Goal: Information Seeking & Learning: Learn about a topic

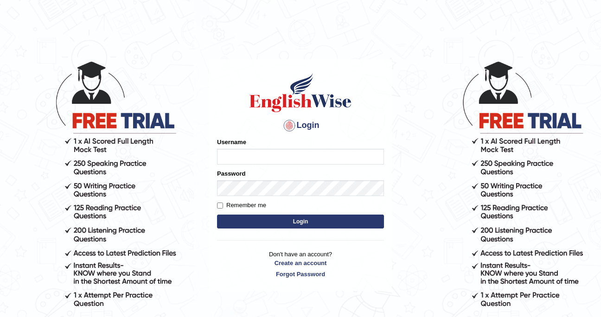
type input "cansu_parramatta"
click at [257, 224] on button "Login" at bounding box center [300, 222] width 167 height 14
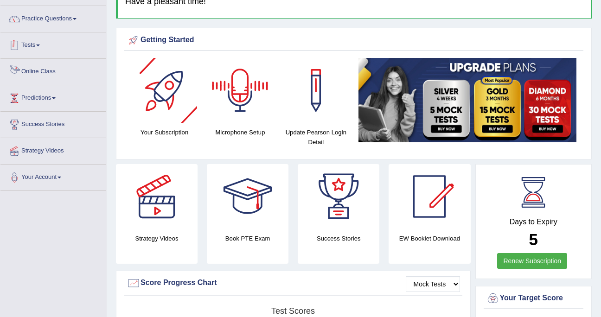
scroll to position [64, 0]
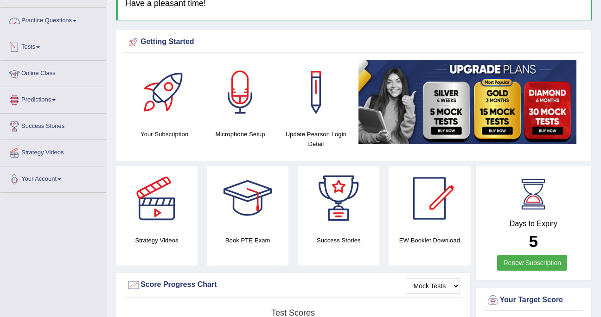
click at [57, 21] on link "Practice Questions" at bounding box center [53, 19] width 106 height 23
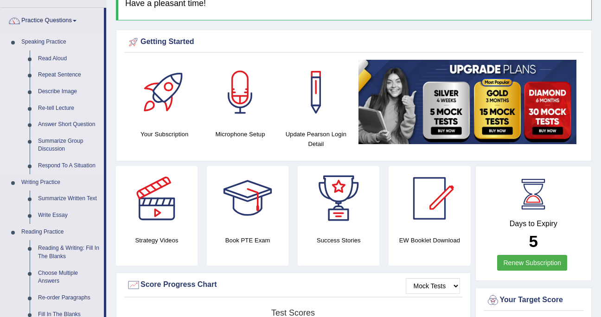
click at [54, 60] on link "Read Aloud" at bounding box center [69, 59] width 70 height 17
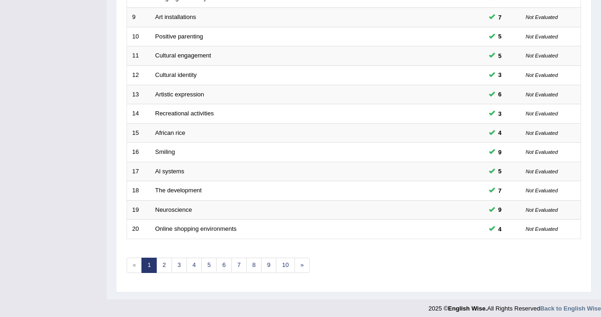
scroll to position [297, 0]
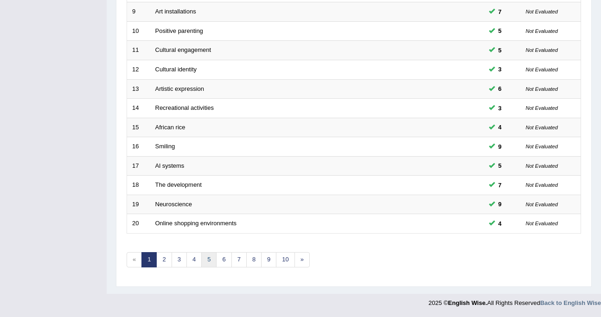
click at [209, 261] on link "5" at bounding box center [208, 259] width 15 height 15
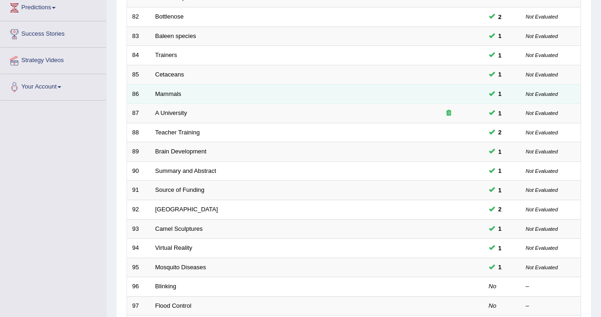
scroll to position [297, 0]
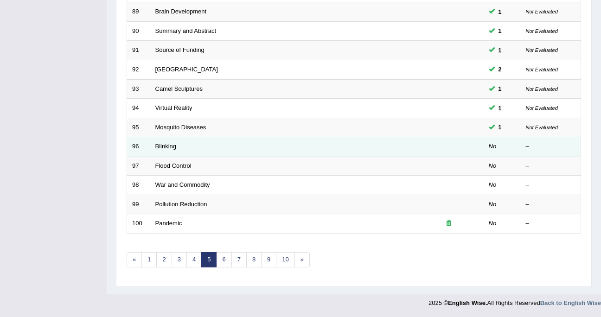
click at [164, 146] on link "Blinking" at bounding box center [165, 146] width 21 height 7
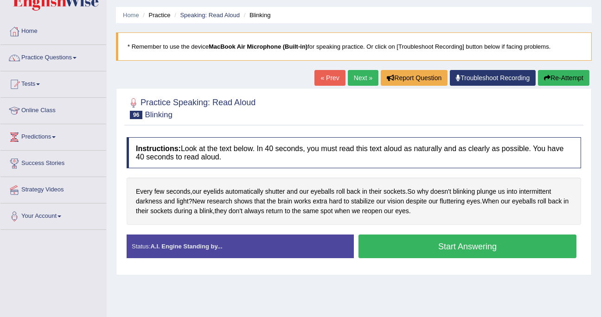
scroll to position [34, 0]
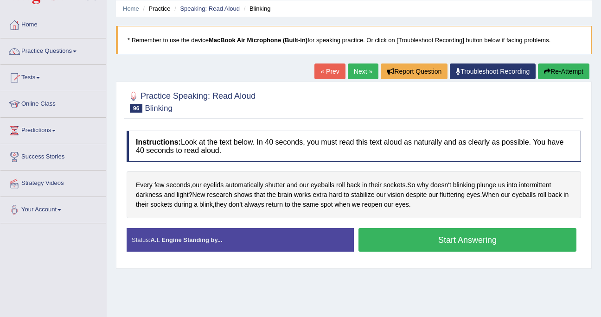
click at [489, 243] on button "Start Answering" at bounding box center [468, 240] width 218 height 24
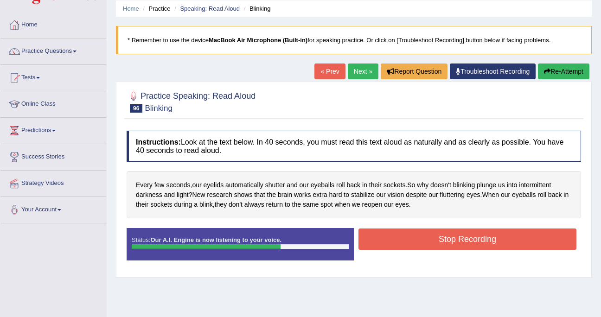
click at [489, 243] on button "Stop Recording" at bounding box center [468, 239] width 218 height 21
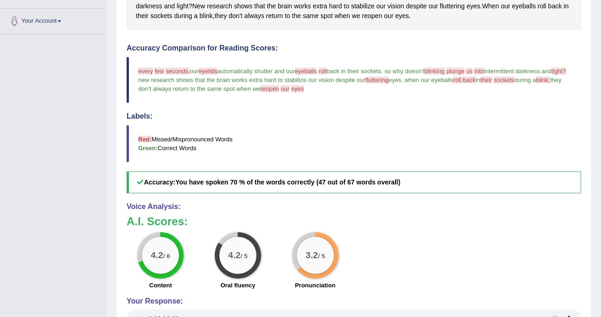
scroll to position [225, 0]
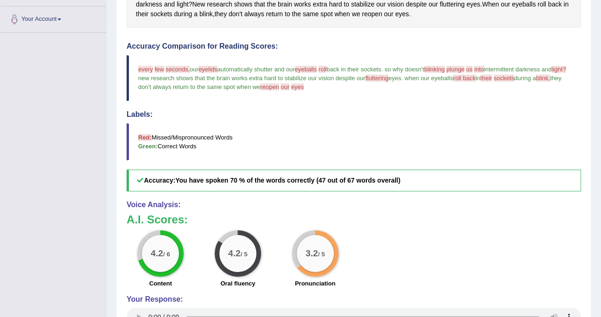
click at [279, 87] on span "reopen" at bounding box center [269, 87] width 19 height 7
click at [139, 69] on span "every" at bounding box center [145, 69] width 15 height 7
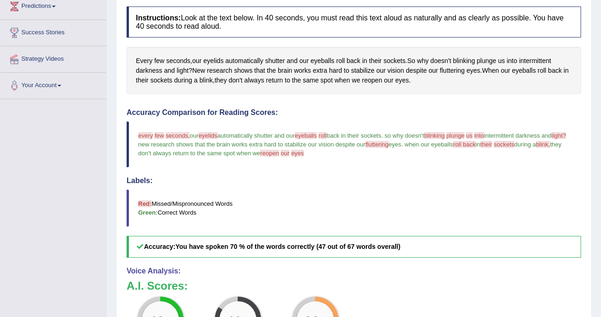
scroll to position [157, 0]
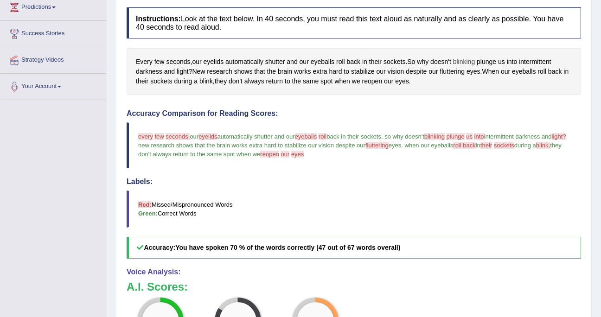
click at [469, 61] on span "blinking" at bounding box center [464, 62] width 22 height 10
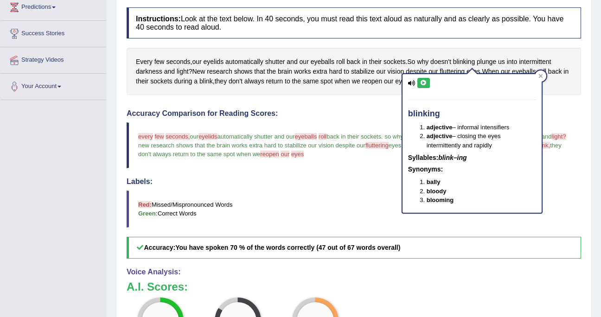
click at [424, 83] on icon at bounding box center [423, 83] width 7 height 6
click at [539, 74] on icon at bounding box center [541, 76] width 5 height 5
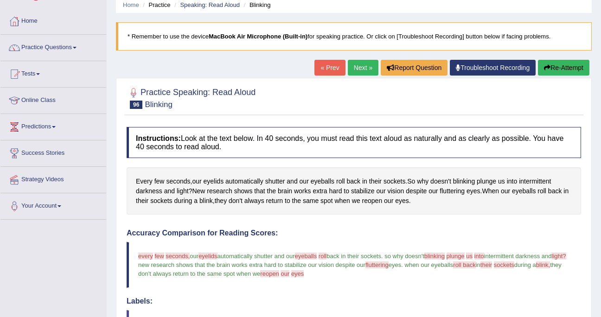
scroll to position [0, 0]
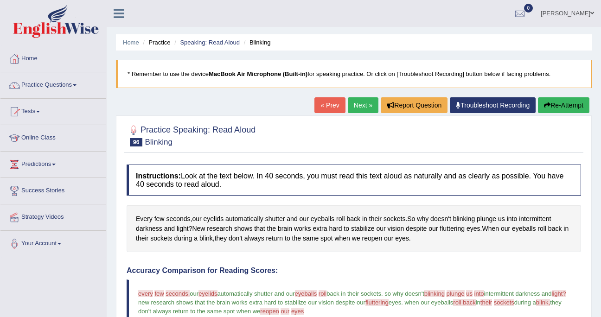
click at [360, 103] on link "Next »" at bounding box center [363, 105] width 31 height 16
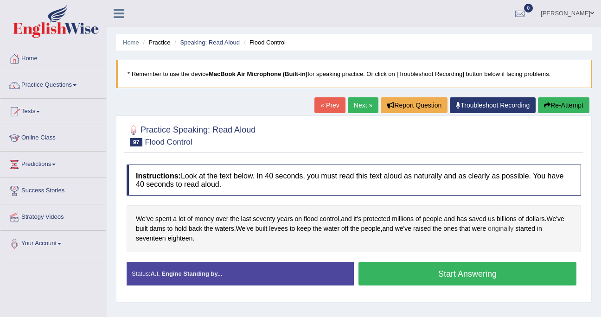
click at [514, 233] on span "originally" at bounding box center [501, 229] width 26 height 10
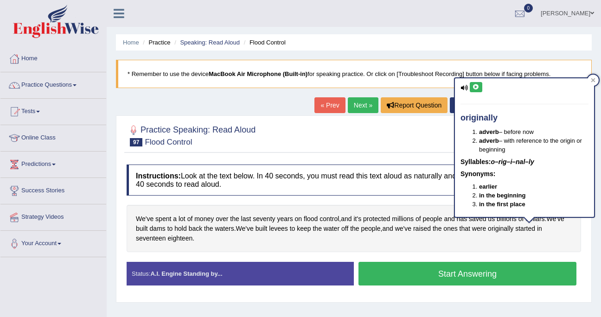
click at [476, 91] on button at bounding box center [476, 87] width 13 height 10
click at [591, 80] on icon at bounding box center [593, 80] width 5 height 5
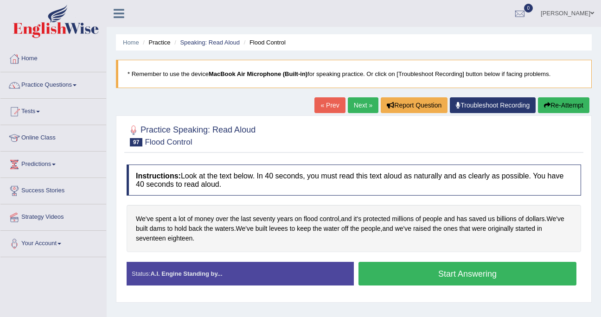
click at [423, 275] on button "Start Answering" at bounding box center [468, 274] width 218 height 24
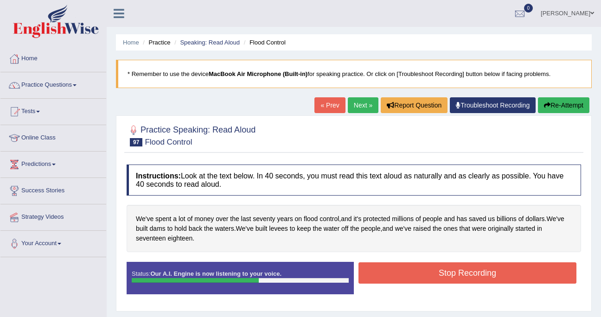
click at [423, 275] on button "Stop Recording" at bounding box center [468, 273] width 218 height 21
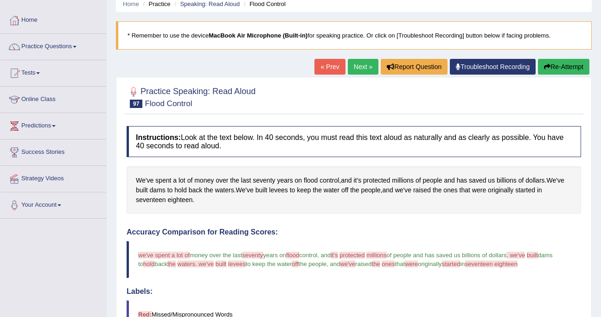
scroll to position [15, 0]
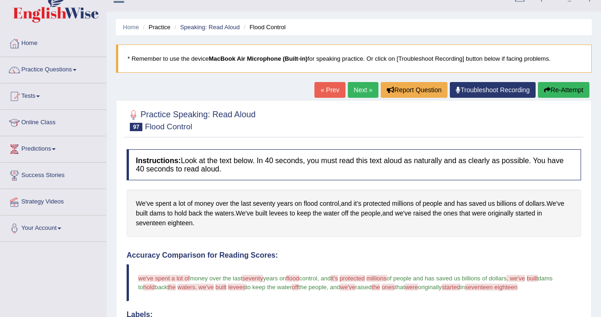
click at [554, 96] on button "Re-Attempt" at bounding box center [563, 90] width 51 height 16
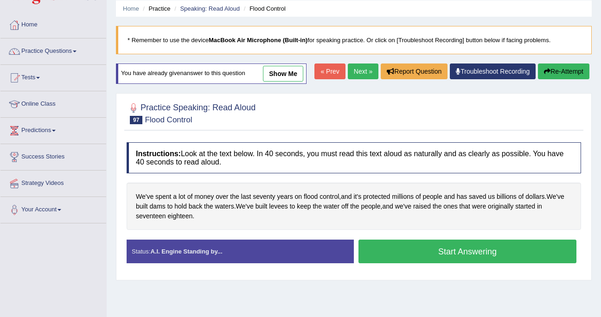
scroll to position [91, 0]
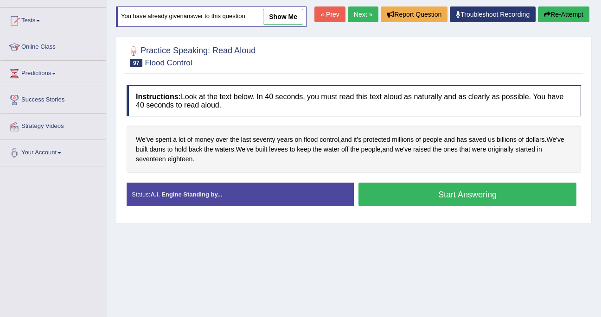
click at [406, 206] on button "Start Answering" at bounding box center [468, 195] width 218 height 24
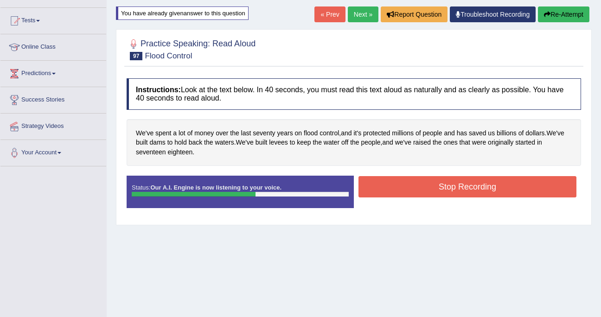
click at [431, 186] on button "Stop Recording" at bounding box center [468, 186] width 218 height 21
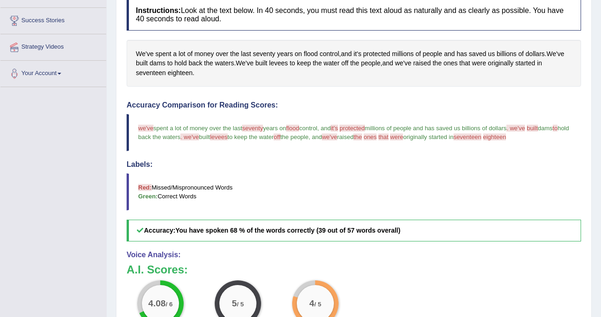
scroll to position [154, 0]
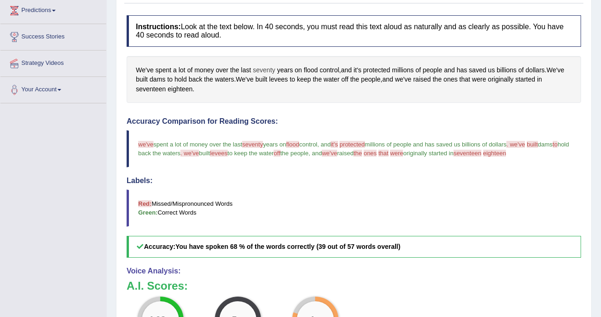
click at [264, 68] on span "seventy" at bounding box center [264, 70] width 22 height 10
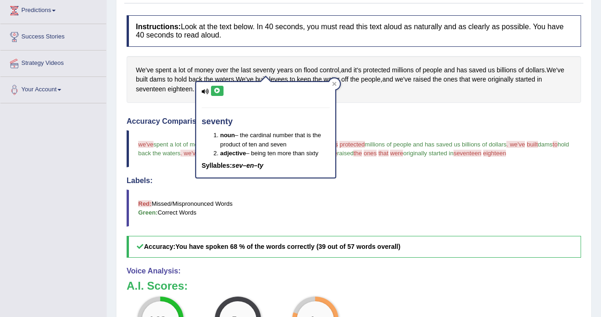
click at [219, 90] on icon at bounding box center [217, 91] width 7 height 6
click at [339, 83] on div at bounding box center [334, 83] width 11 height 11
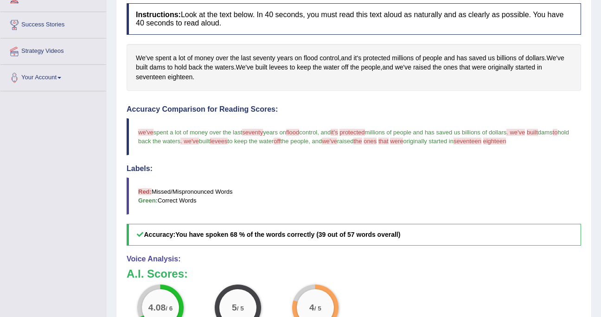
scroll to position [135, 0]
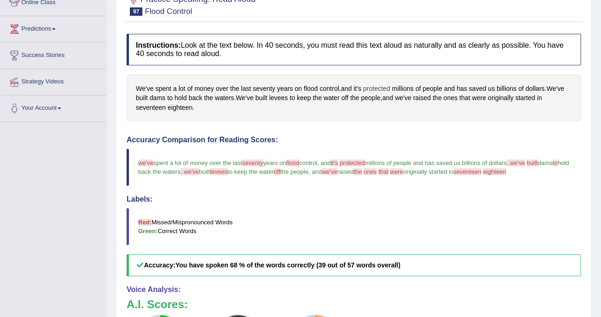
click at [377, 88] on span "protected" at bounding box center [376, 89] width 27 height 10
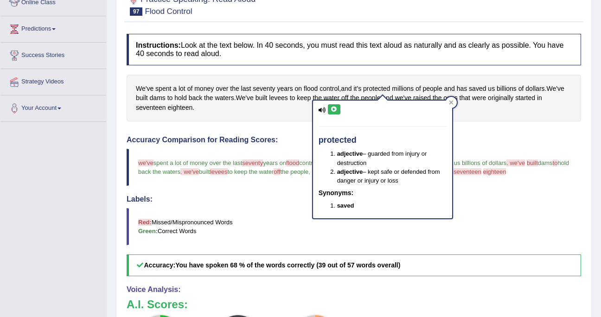
click at [332, 106] on button at bounding box center [334, 109] width 13 height 10
click at [452, 100] on icon at bounding box center [451, 102] width 5 height 5
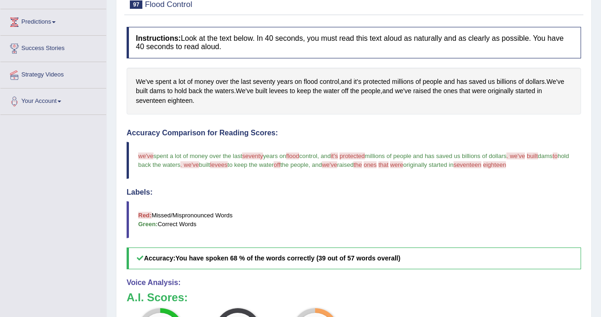
scroll to position [0, 0]
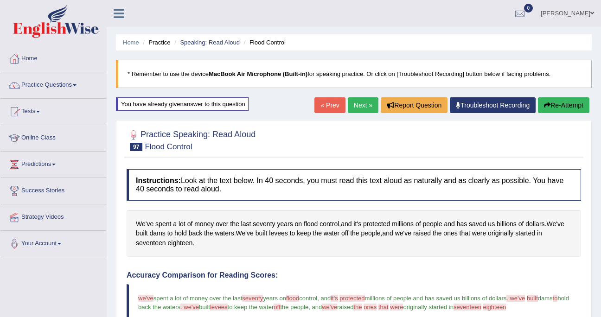
click at [361, 102] on link "Next »" at bounding box center [363, 105] width 31 height 16
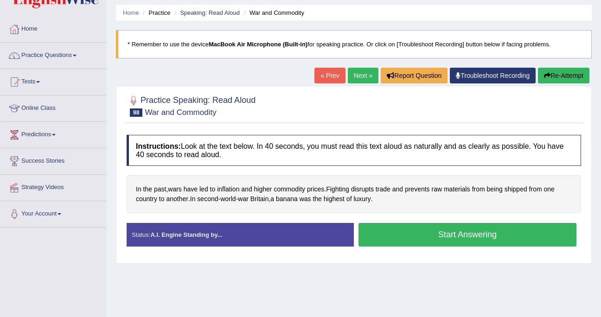
click at [420, 238] on button "Start Answering" at bounding box center [468, 235] width 218 height 24
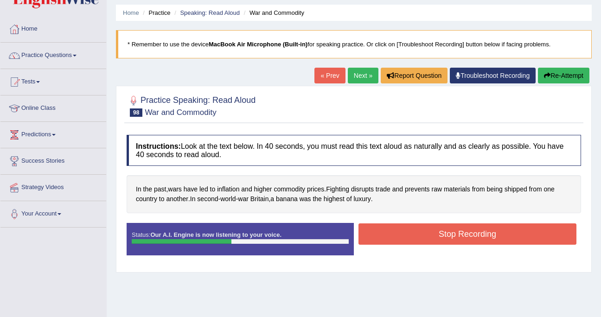
click at [420, 236] on button "Stop Recording" at bounding box center [468, 234] width 218 height 21
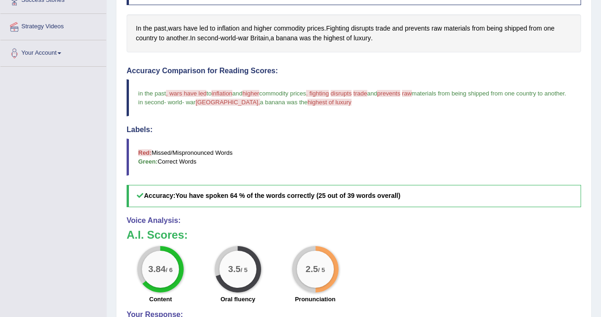
scroll to position [190, 0]
click at [231, 27] on span "inflation" at bounding box center [228, 29] width 22 height 10
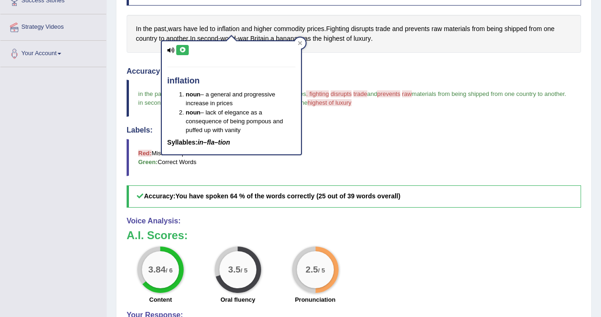
click at [185, 50] on icon at bounding box center [182, 50] width 7 height 6
click at [299, 43] on icon at bounding box center [300, 43] width 5 height 5
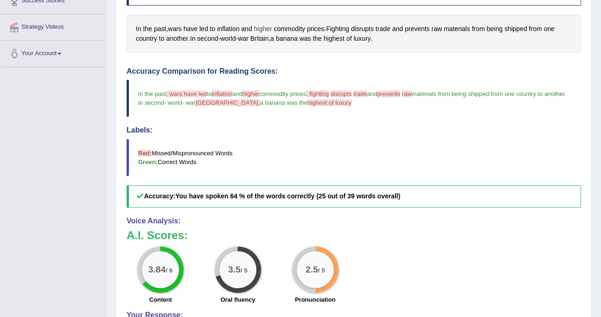
click at [265, 26] on span "higher" at bounding box center [263, 29] width 18 height 10
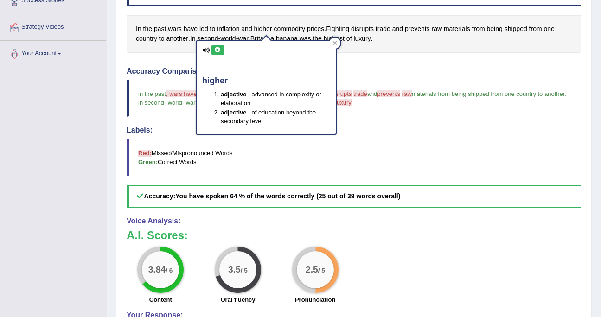
click at [218, 48] on icon at bounding box center [217, 50] width 7 height 6
click at [337, 45] on div at bounding box center [334, 43] width 11 height 11
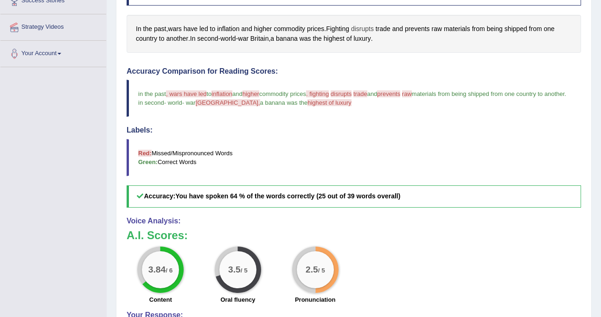
click at [373, 33] on span "disrupts" at bounding box center [362, 29] width 23 height 10
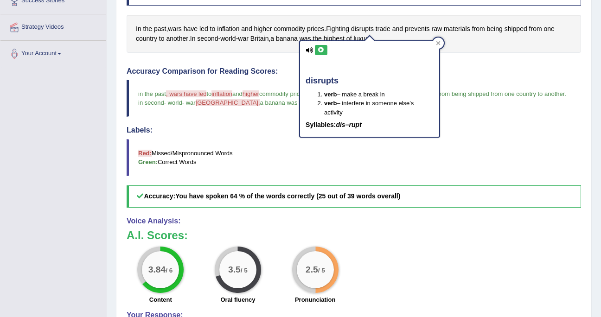
click at [319, 52] on icon at bounding box center [321, 50] width 7 height 6
click at [437, 41] on icon at bounding box center [439, 43] width 4 height 4
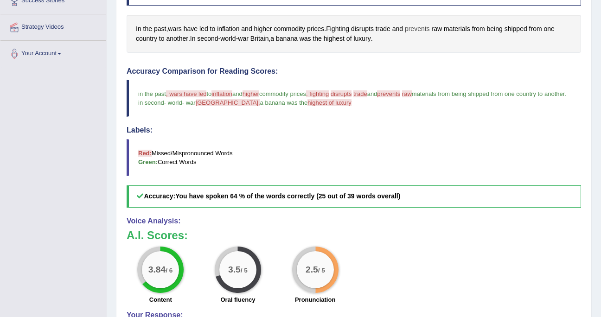
click at [423, 29] on span "prevents" at bounding box center [417, 29] width 25 height 10
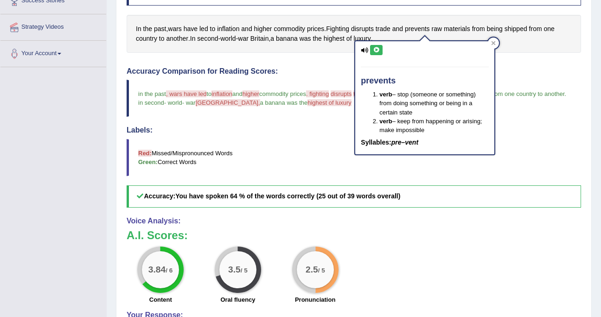
click at [376, 50] on icon at bounding box center [376, 50] width 7 height 6
click at [495, 41] on icon at bounding box center [494, 43] width 4 height 4
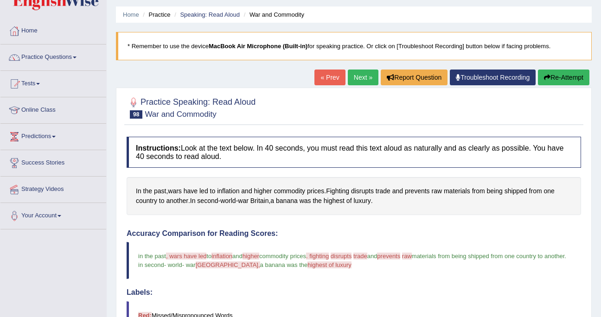
scroll to position [27, 0]
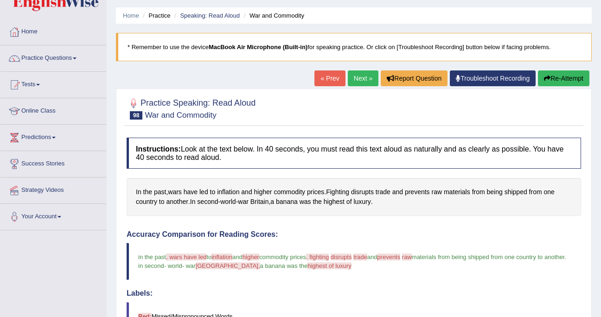
click at [547, 78] on icon "button" at bounding box center [547, 78] width 6 height 6
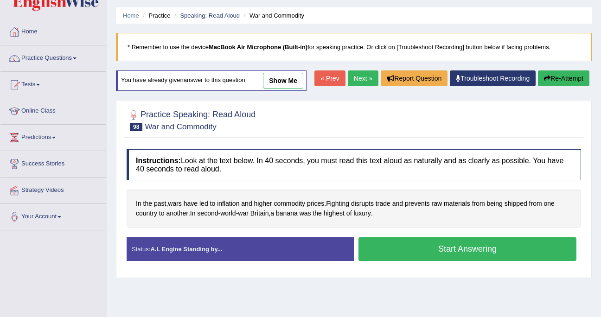
click at [455, 261] on button "Start Answering" at bounding box center [468, 250] width 218 height 24
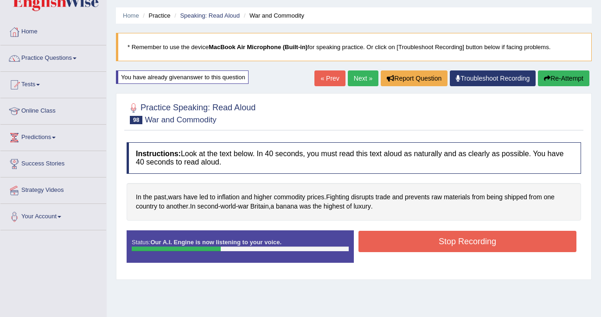
click at [470, 242] on button "Stop Recording" at bounding box center [468, 241] width 218 height 21
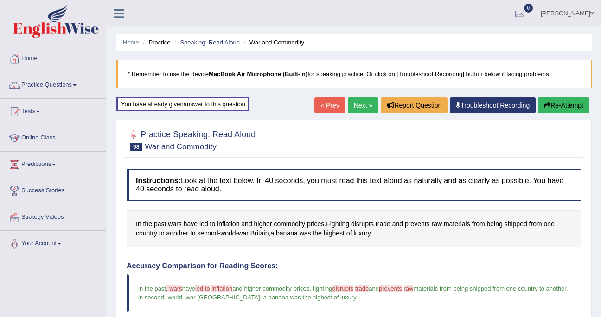
click at [174, 287] on span ", wars" at bounding box center [174, 288] width 16 height 7
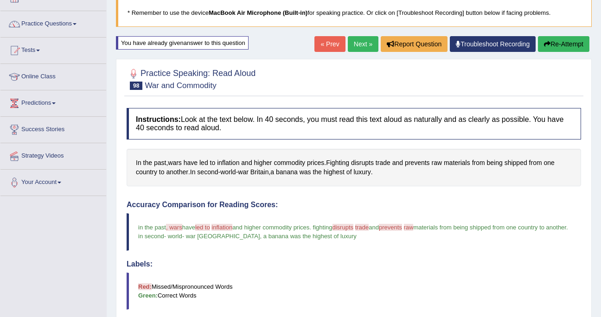
scroll to position [74, 0]
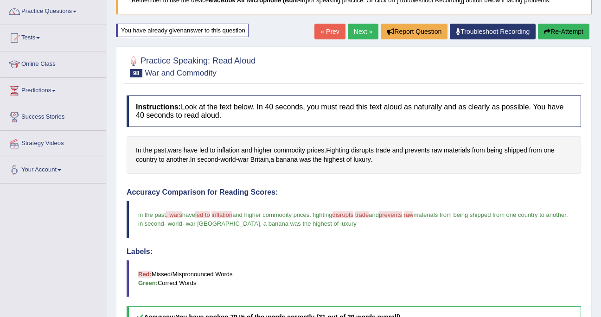
click at [356, 31] on link "Next »" at bounding box center [363, 32] width 31 height 16
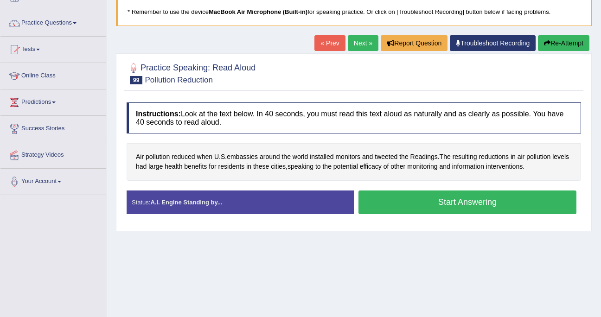
scroll to position [64, 0]
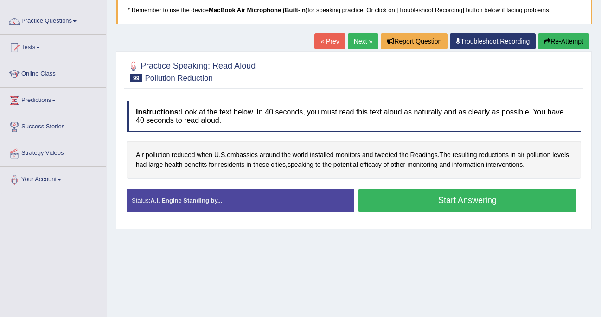
click at [459, 197] on button "Start Answering" at bounding box center [468, 201] width 218 height 24
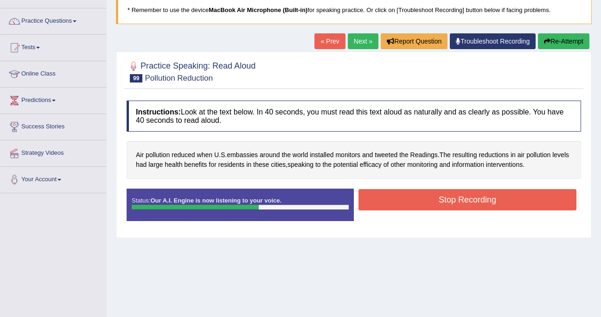
click at [461, 199] on button "Stop Recording" at bounding box center [468, 199] width 218 height 21
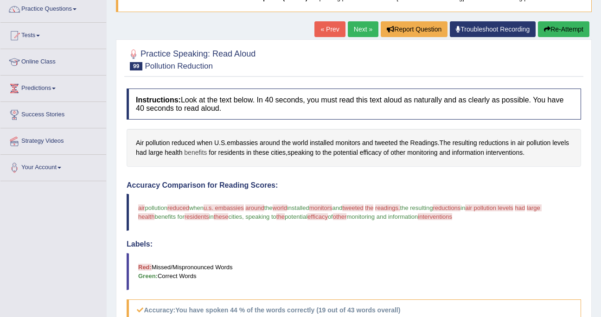
scroll to position [88, 0]
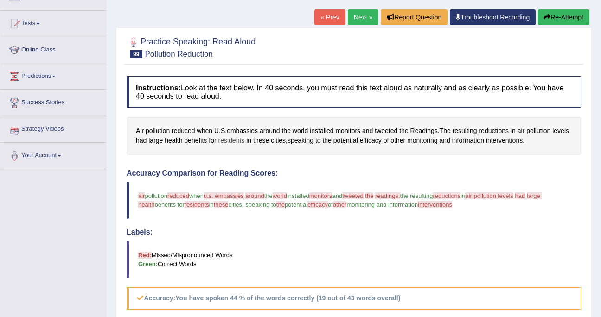
drag, startPoint x: 135, startPoint y: 129, endPoint x: 255, endPoint y: 138, distance: 119.6
click at [255, 138] on div "Air pollution reduced when U . S . embassies around the world installed monitor…" at bounding box center [354, 136] width 455 height 38
click at [156, 129] on span "pollution" at bounding box center [158, 131] width 24 height 10
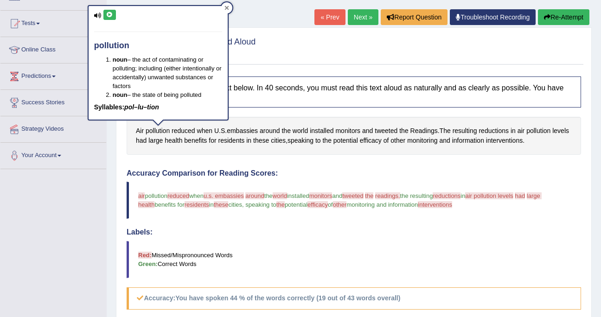
click at [227, 7] on icon at bounding box center [227, 8] width 4 height 4
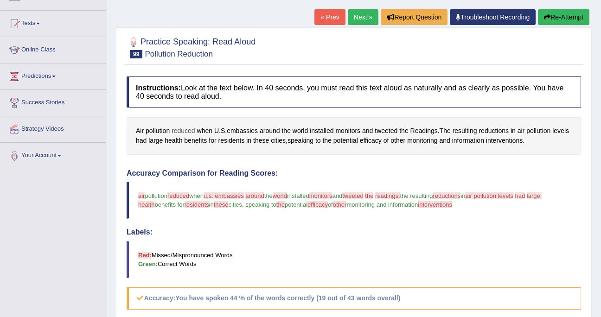
click at [188, 127] on span "reduced" at bounding box center [184, 131] width 24 height 10
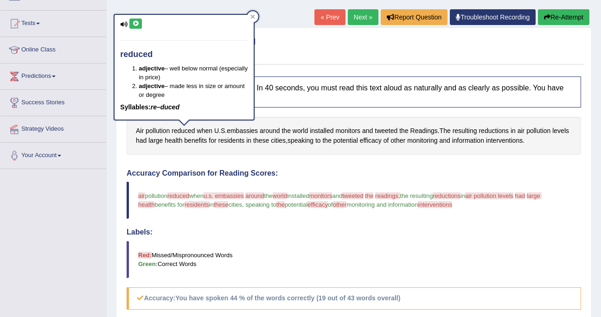
click at [135, 25] on icon at bounding box center [135, 24] width 7 height 6
click at [255, 16] on div at bounding box center [252, 16] width 11 height 11
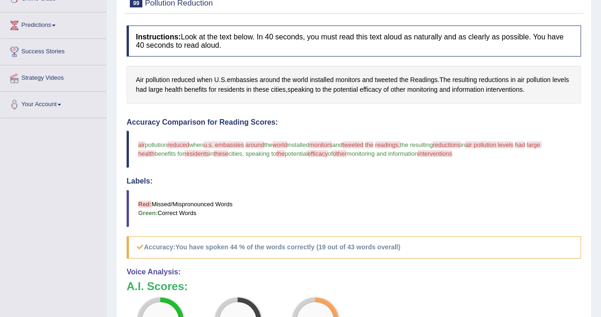
scroll to position [115, 0]
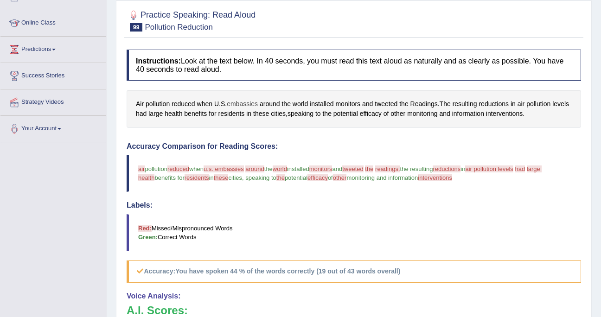
click at [244, 103] on span "embassies" at bounding box center [242, 104] width 31 height 10
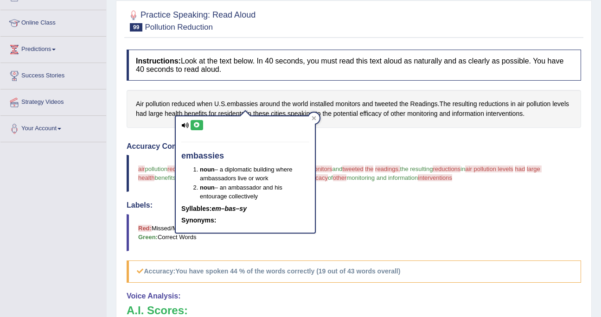
click at [198, 122] on icon at bounding box center [196, 125] width 7 height 6
click at [311, 116] on div at bounding box center [314, 118] width 11 height 11
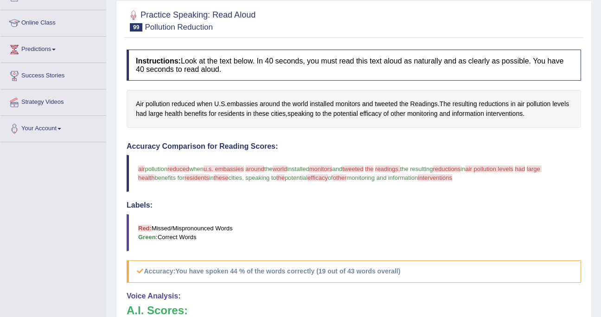
click at [237, 172] on span "u.s. embassies" at bounding box center [224, 169] width 40 height 7
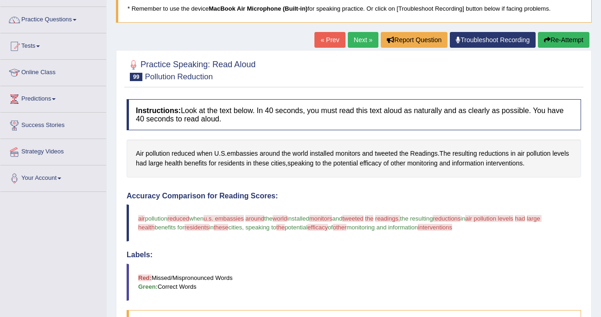
scroll to position [0, 0]
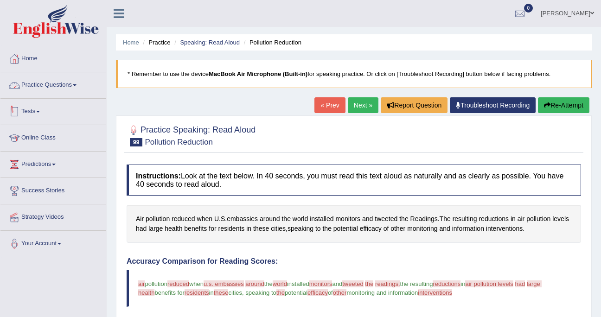
click at [41, 90] on link "Practice Questions" at bounding box center [53, 83] width 106 height 23
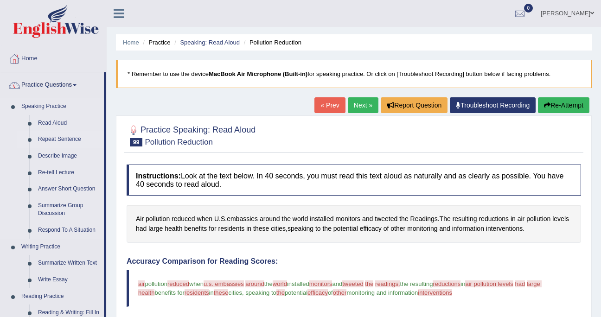
click at [54, 138] on link "Repeat Sentence" at bounding box center [69, 139] width 70 height 17
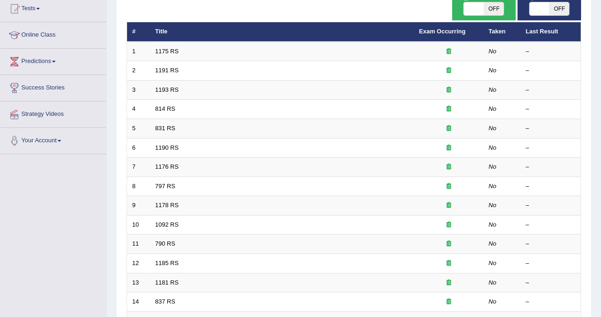
scroll to position [297, 0]
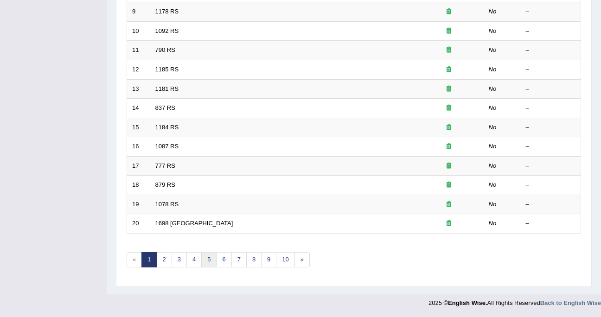
click at [204, 259] on link "5" at bounding box center [208, 259] width 15 height 15
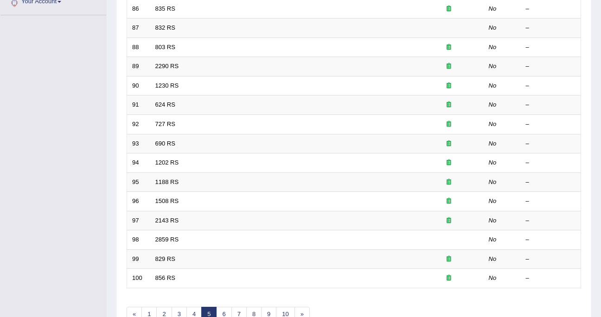
scroll to position [297, 0]
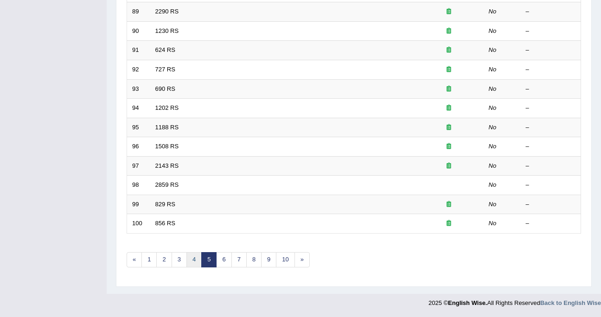
click at [190, 257] on link "4" at bounding box center [193, 259] width 15 height 15
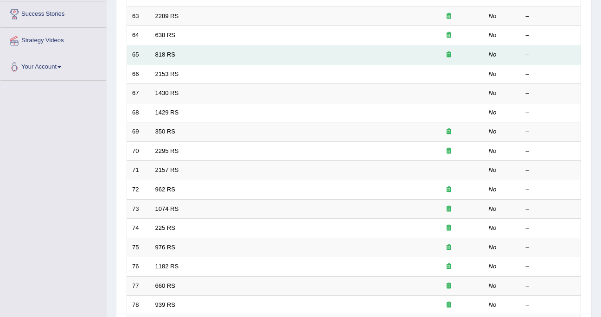
scroll to position [297, 0]
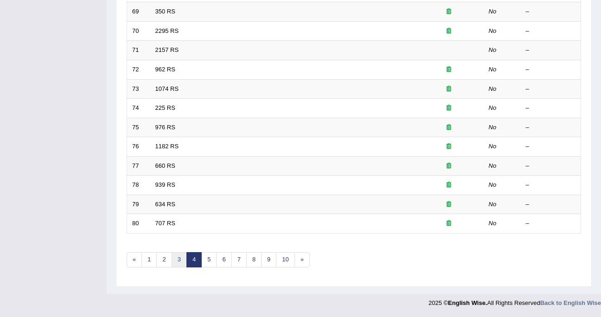
click at [178, 258] on link "3" at bounding box center [179, 259] width 15 height 15
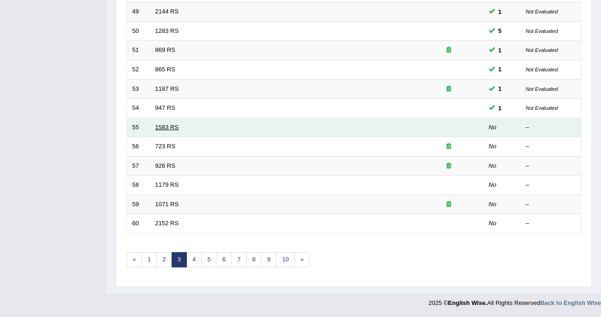
click at [166, 129] on link "1583 RS" at bounding box center [167, 127] width 24 height 7
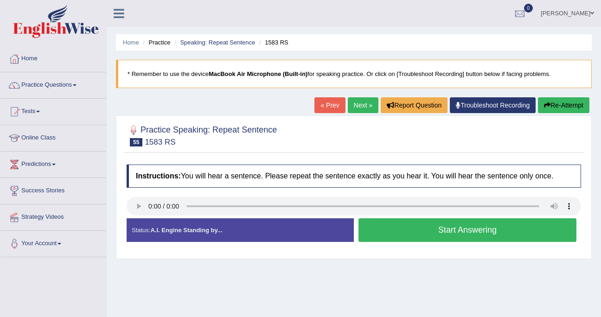
click at [482, 227] on button "Start Answering" at bounding box center [468, 231] width 218 height 24
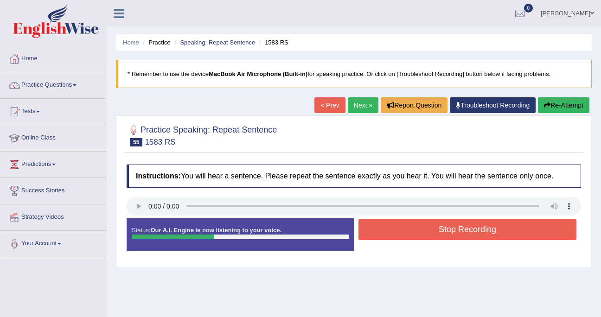
click at [482, 227] on button "Stop Recording" at bounding box center [468, 229] width 218 height 21
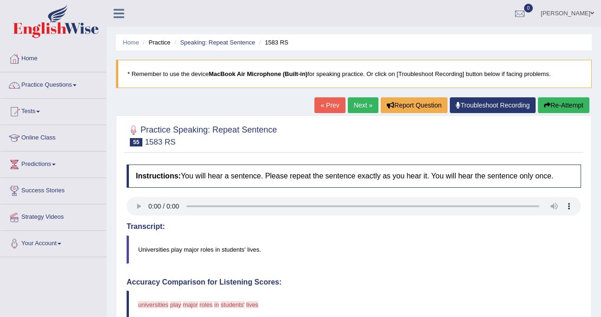
click at [564, 105] on button "Re-Attempt" at bounding box center [563, 105] width 51 height 16
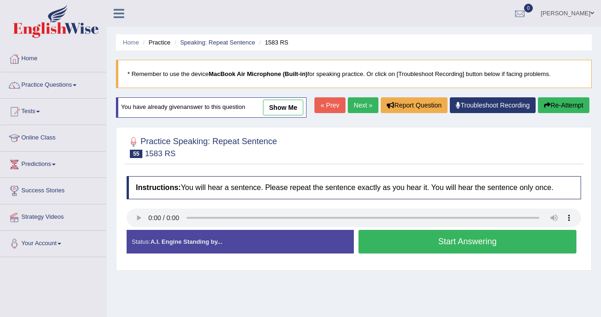
click at [385, 254] on button "Start Answering" at bounding box center [468, 242] width 218 height 24
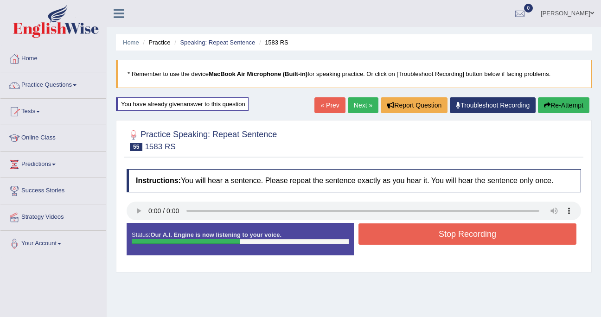
click at [416, 235] on button "Stop Recording" at bounding box center [468, 234] width 218 height 21
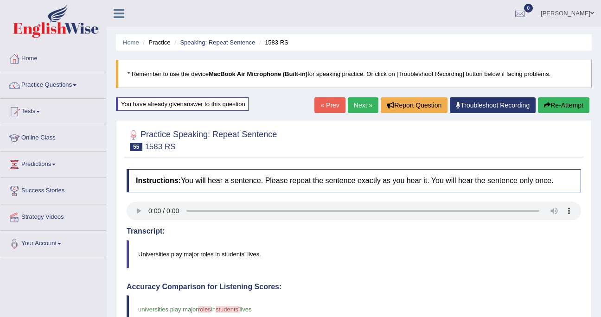
click at [354, 106] on link "Next »" at bounding box center [363, 105] width 31 height 16
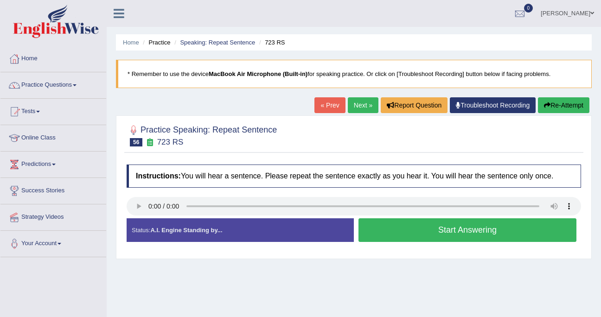
click at [393, 225] on button "Start Answering" at bounding box center [468, 231] width 218 height 24
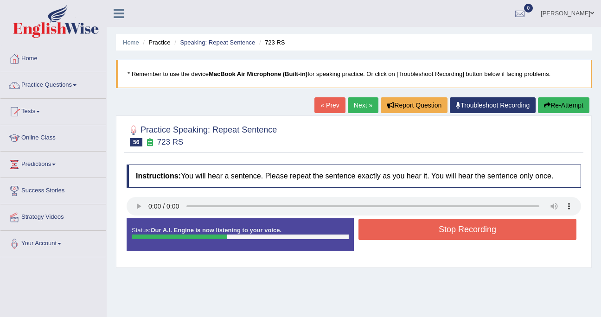
click at [393, 225] on button "Stop Recording" at bounding box center [468, 229] width 218 height 21
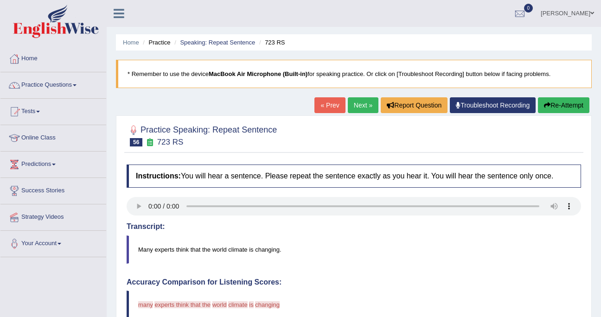
click at [570, 102] on button "Re-Attempt" at bounding box center [563, 105] width 51 height 16
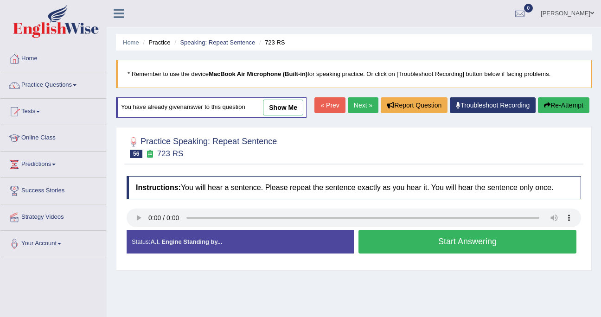
click at [522, 254] on button "Start Answering" at bounding box center [468, 242] width 218 height 24
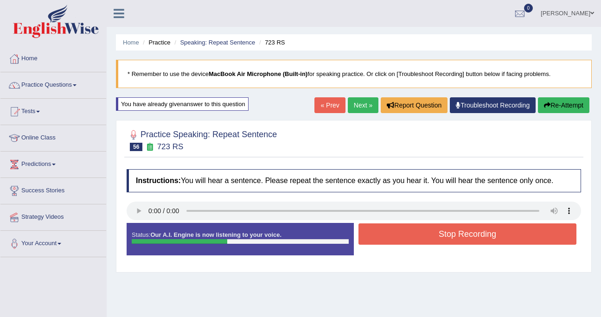
drag, startPoint x: 518, startPoint y: 263, endPoint x: 518, endPoint y: 257, distance: 6.0
click at [518, 263] on div "Status: Our A.I. Engine is now listening to your voice. Start Answering Stop Re…" at bounding box center [354, 244] width 455 height 42
click at [522, 230] on button "Stop Recording" at bounding box center [468, 234] width 218 height 21
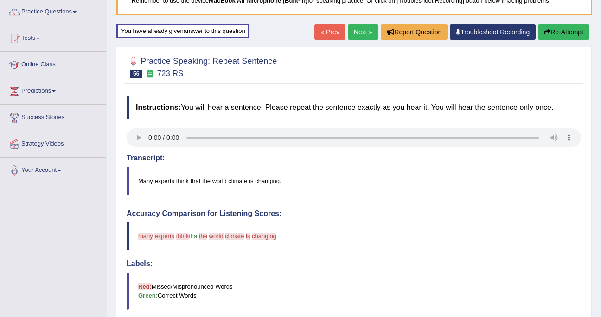
scroll to position [53, 0]
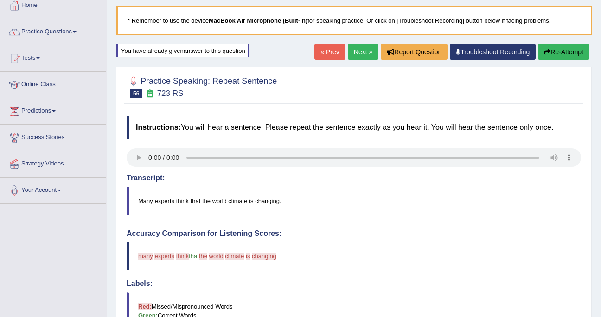
click at [539, 50] on button "Re-Attempt" at bounding box center [563, 52] width 51 height 16
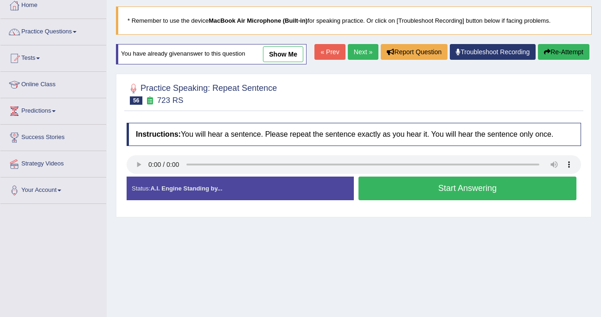
click at [471, 200] on button "Start Answering" at bounding box center [468, 189] width 218 height 24
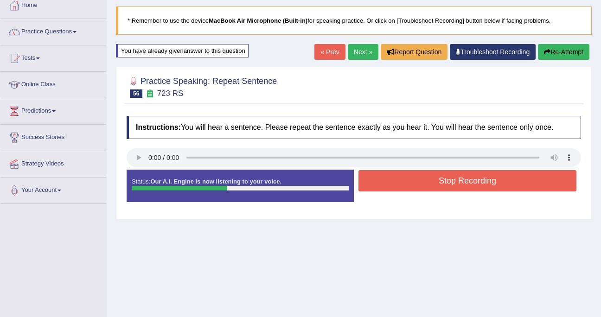
click at [475, 187] on button "Stop Recording" at bounding box center [468, 180] width 218 height 21
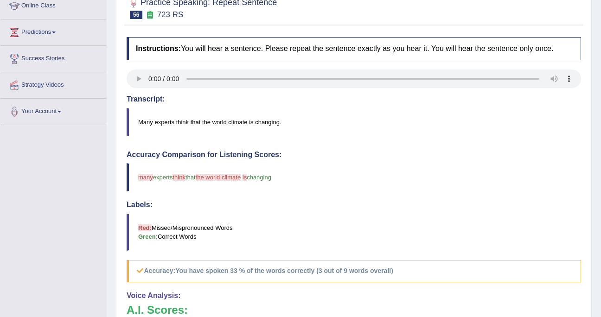
scroll to position [49, 0]
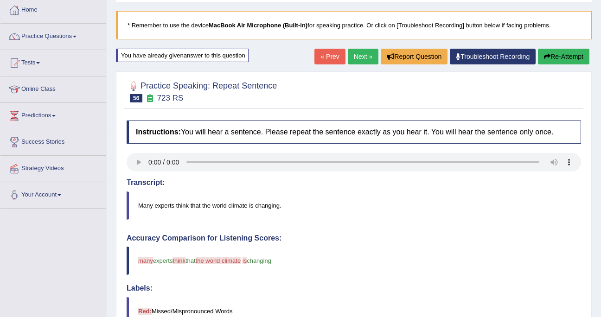
click at [354, 56] on link "Next »" at bounding box center [363, 57] width 31 height 16
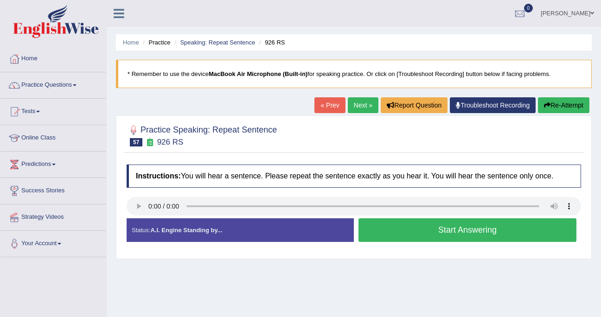
click at [503, 233] on button "Start Answering" at bounding box center [468, 231] width 218 height 24
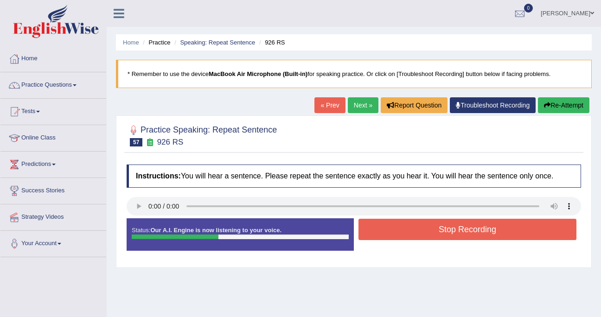
click at [503, 233] on button "Stop Recording" at bounding box center [468, 229] width 218 height 21
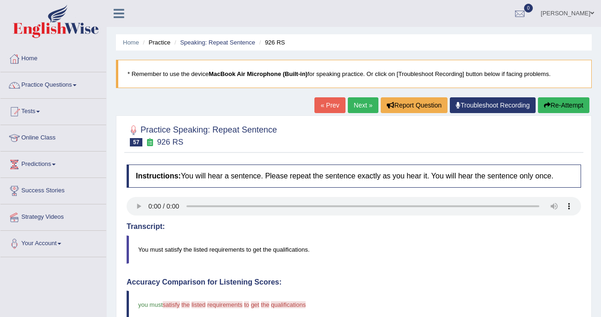
click at [567, 103] on button "Re-Attempt" at bounding box center [563, 105] width 51 height 16
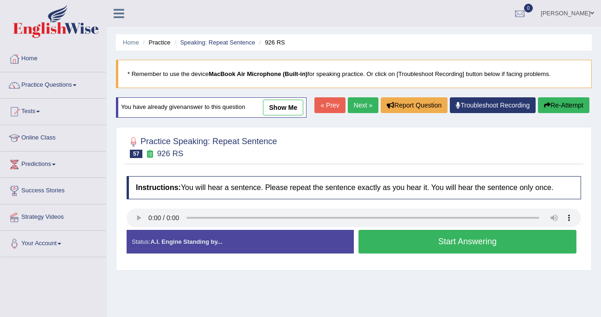
click at [485, 254] on button "Start Answering" at bounding box center [468, 242] width 218 height 24
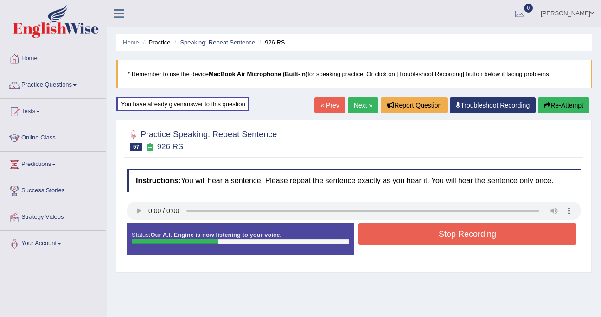
click at [495, 235] on button "Stop Recording" at bounding box center [468, 234] width 218 height 21
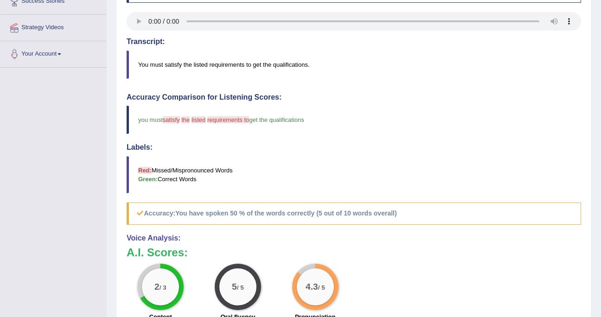
scroll to position [191, 0]
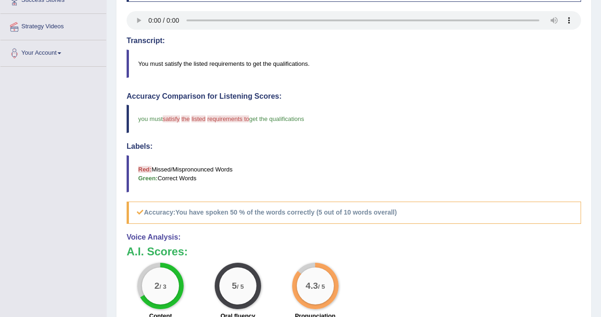
drag, startPoint x: 148, startPoint y: 116, endPoint x: 161, endPoint y: 116, distance: 13.9
click at [161, 116] on span "you must" at bounding box center [150, 119] width 25 height 7
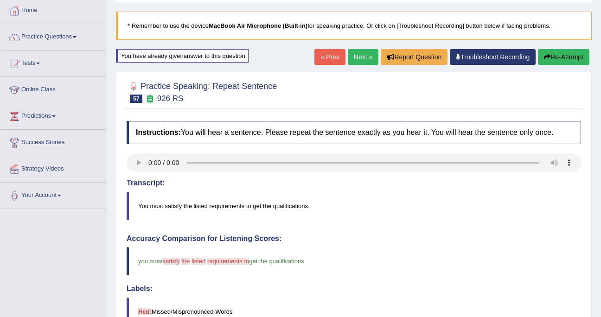
scroll to position [0, 0]
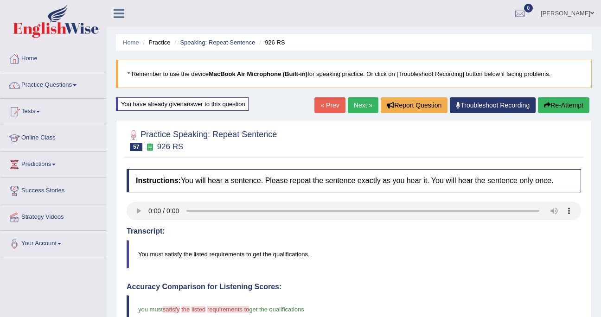
click at [362, 106] on link "Next »" at bounding box center [363, 105] width 31 height 16
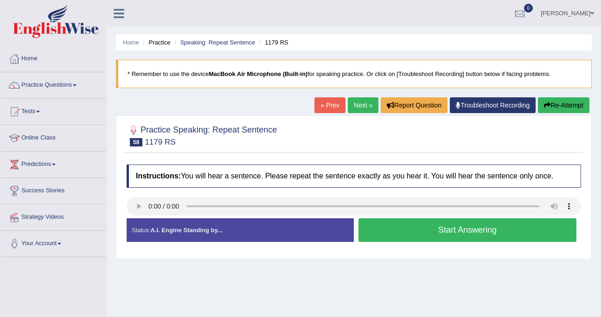
click at [417, 233] on button "Start Answering" at bounding box center [468, 231] width 218 height 24
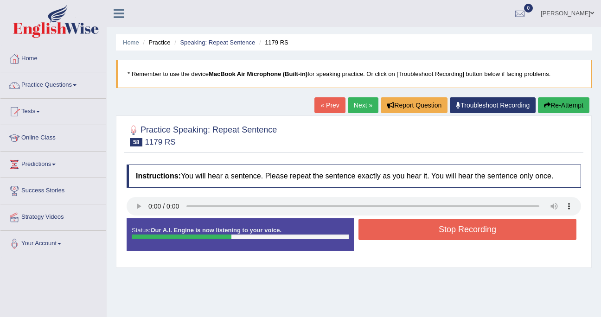
click at [417, 233] on button "Stop Recording" at bounding box center [468, 229] width 218 height 21
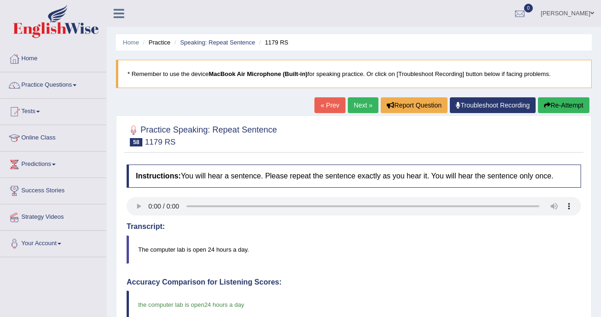
click at [360, 109] on link "Next »" at bounding box center [363, 105] width 31 height 16
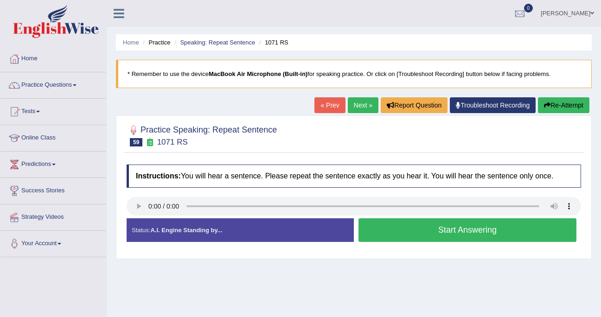
click at [488, 230] on button "Start Answering" at bounding box center [468, 231] width 218 height 24
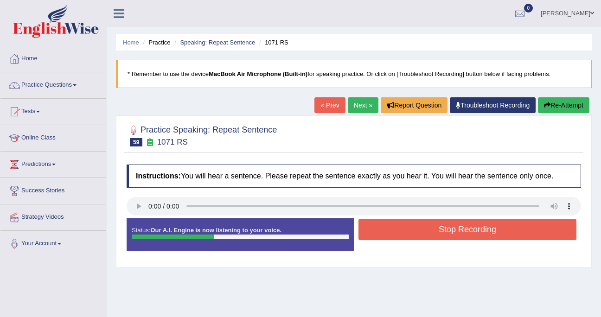
click at [488, 230] on button "Stop Recording" at bounding box center [468, 229] width 218 height 21
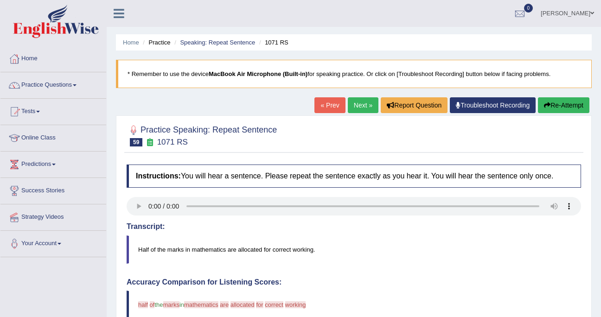
click at [578, 103] on button "Re-Attempt" at bounding box center [563, 105] width 51 height 16
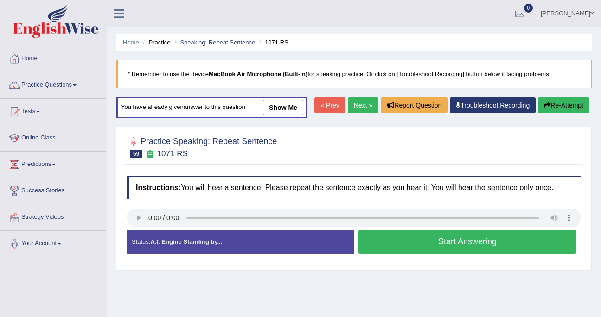
click at [406, 254] on button "Start Answering" at bounding box center [468, 242] width 218 height 24
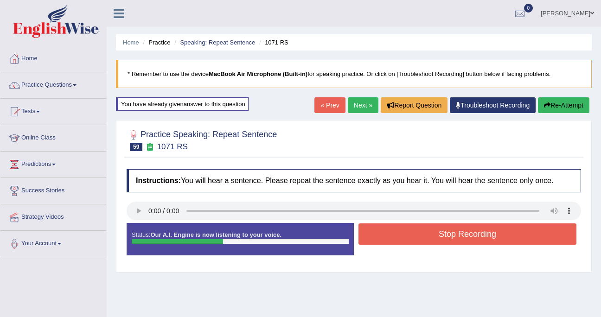
click at [437, 234] on button "Stop Recording" at bounding box center [468, 234] width 218 height 21
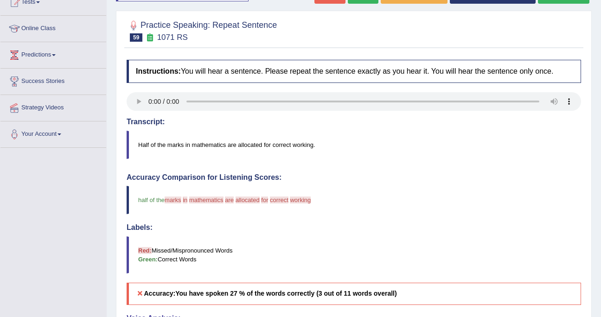
scroll to position [93, 0]
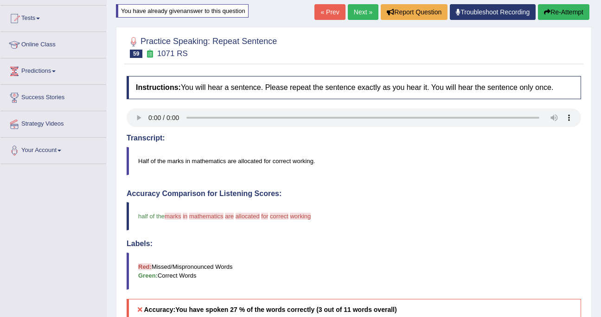
click at [354, 16] on link "Next »" at bounding box center [363, 12] width 31 height 16
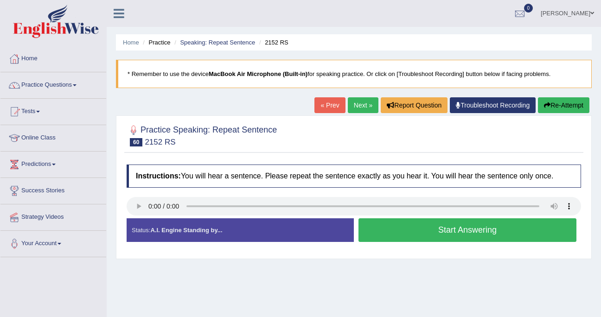
click at [495, 229] on button "Start Answering" at bounding box center [468, 231] width 218 height 24
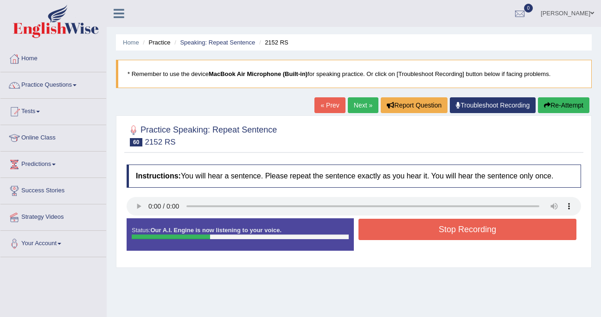
click at [495, 229] on button "Stop Recording" at bounding box center [468, 229] width 218 height 21
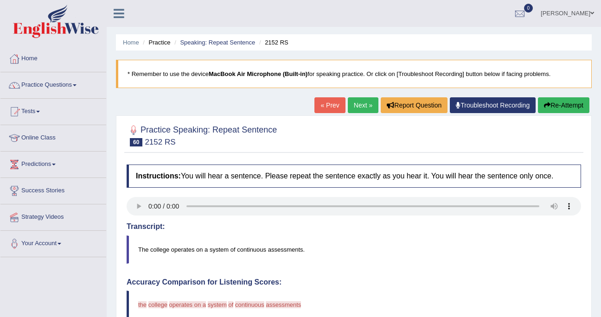
click at [560, 103] on button "Re-Attempt" at bounding box center [563, 105] width 51 height 16
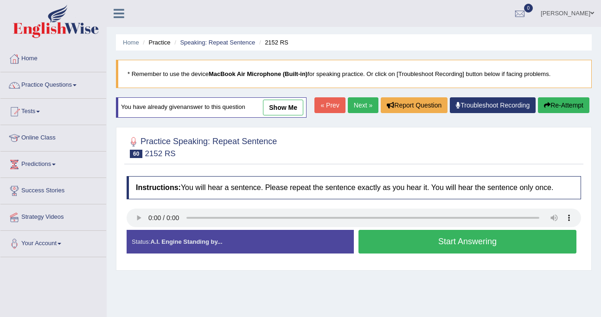
click at [397, 253] on button "Start Answering" at bounding box center [468, 242] width 218 height 24
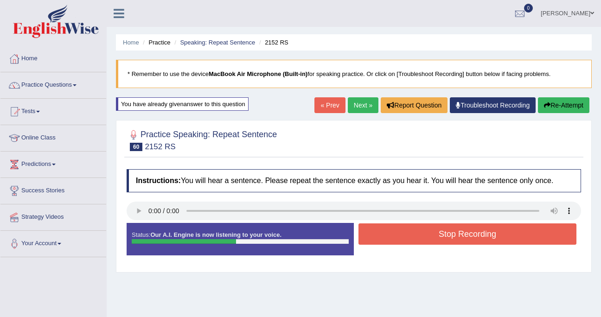
click at [429, 225] on button "Stop Recording" at bounding box center [468, 234] width 218 height 21
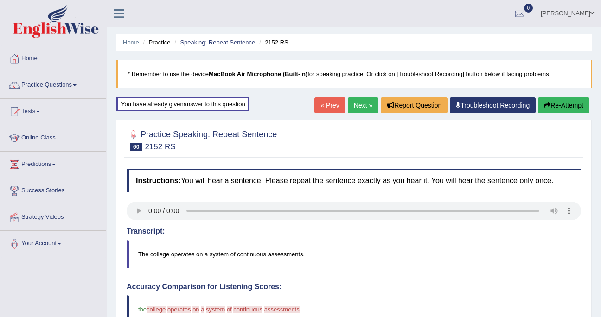
click at [353, 107] on link "Next »" at bounding box center [363, 105] width 31 height 16
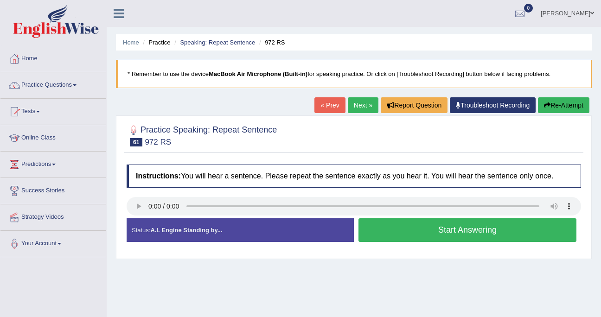
click at [420, 230] on button "Start Answering" at bounding box center [468, 231] width 218 height 24
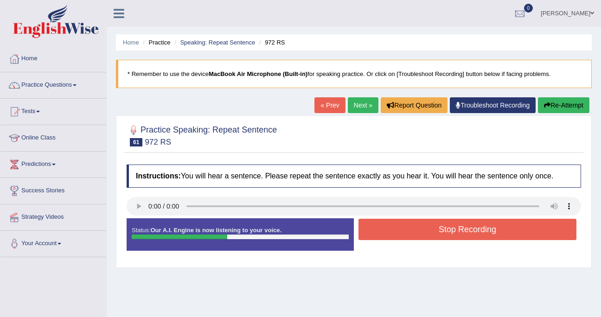
click at [420, 230] on button "Stop Recording" at bounding box center [468, 229] width 218 height 21
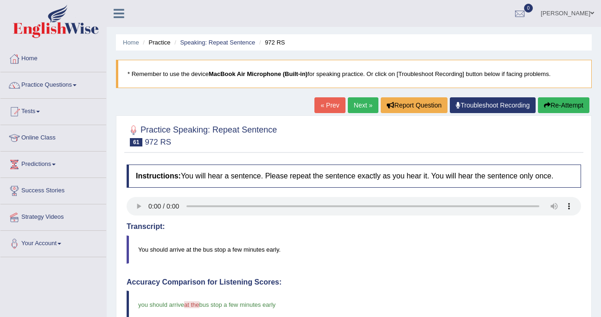
click at [361, 103] on link "Next »" at bounding box center [363, 105] width 31 height 16
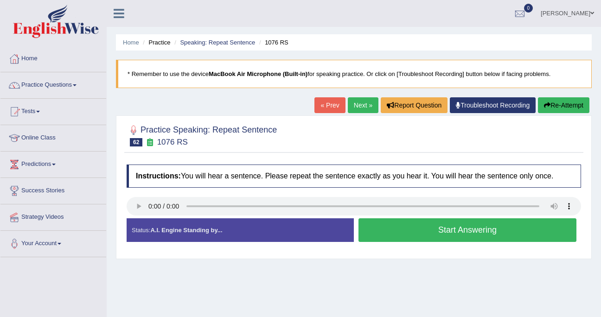
click at [432, 231] on button "Start Answering" at bounding box center [468, 231] width 218 height 24
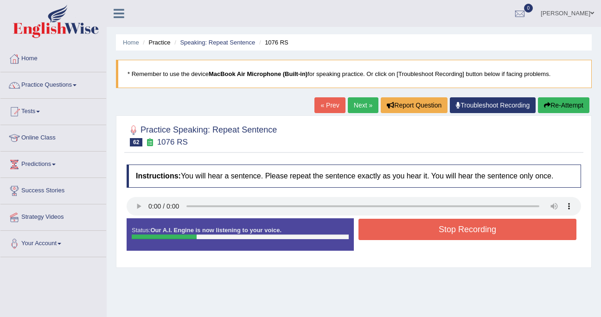
click at [432, 231] on button "Stop Recording" at bounding box center [468, 229] width 218 height 21
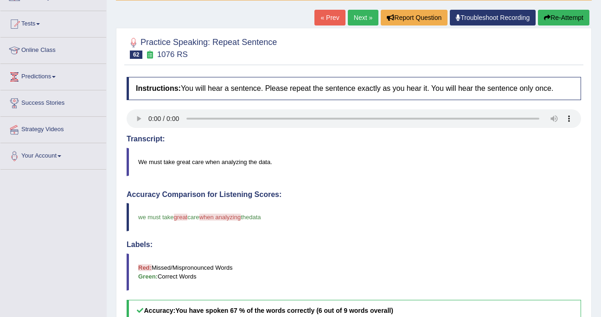
scroll to position [79, 0]
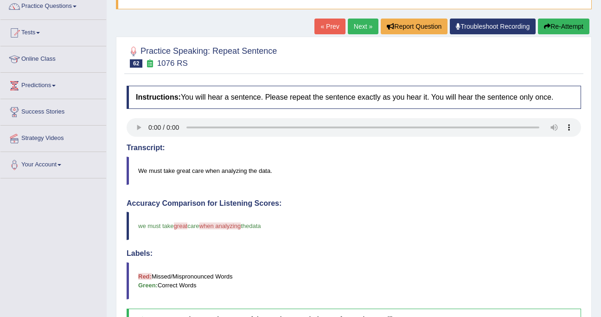
click at [364, 24] on link "Next »" at bounding box center [363, 27] width 31 height 16
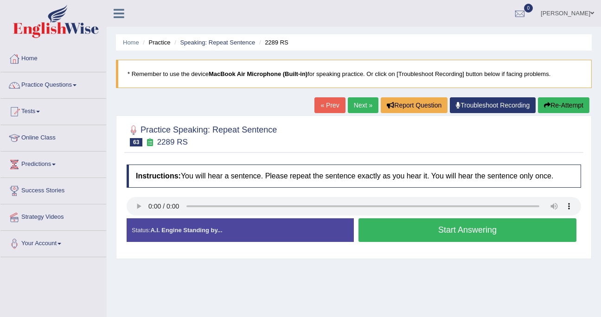
click at [383, 226] on button "Start Answering" at bounding box center [468, 231] width 218 height 24
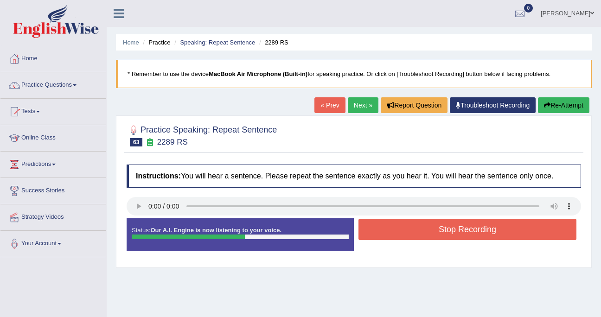
click at [383, 226] on button "Stop Recording" at bounding box center [468, 229] width 218 height 21
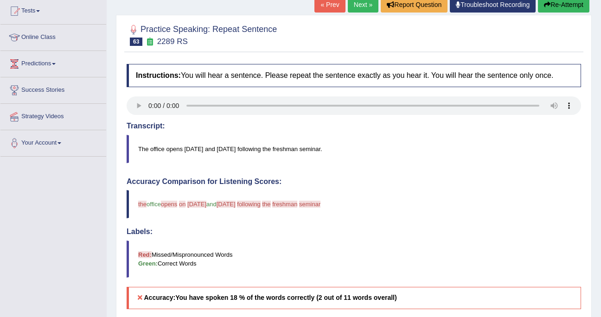
scroll to position [105, 0]
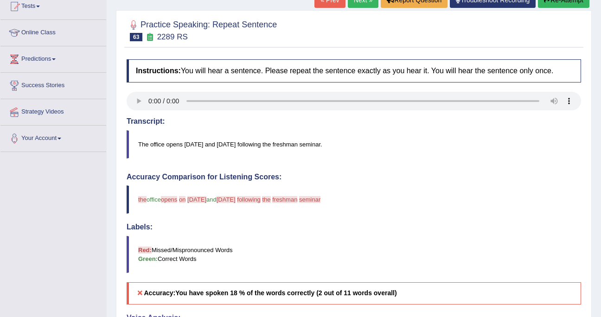
click at [567, 1] on button "Re-Attempt" at bounding box center [563, 0] width 51 height 16
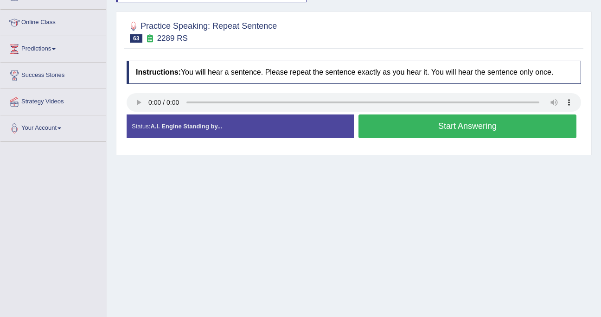
scroll to position [105, 0]
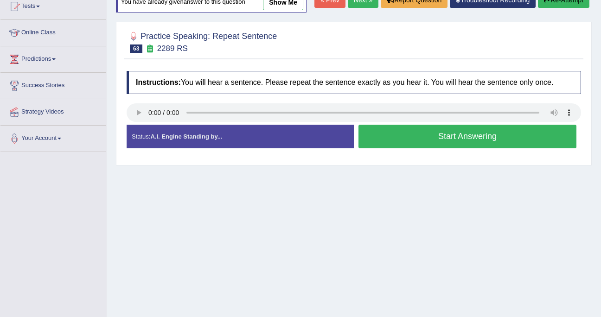
click at [459, 148] on button "Start Answering" at bounding box center [468, 137] width 218 height 24
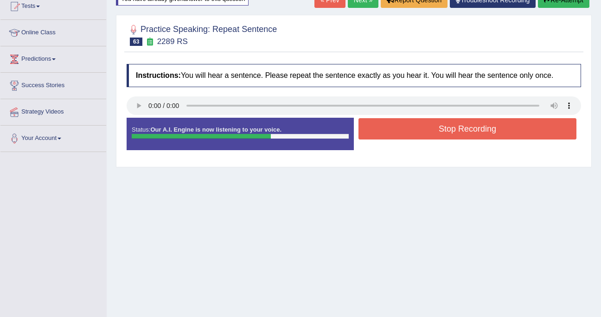
click at [473, 128] on button "Stop Recording" at bounding box center [468, 128] width 218 height 21
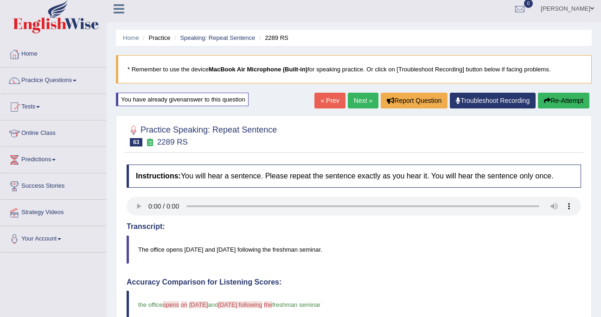
scroll to position [0, 0]
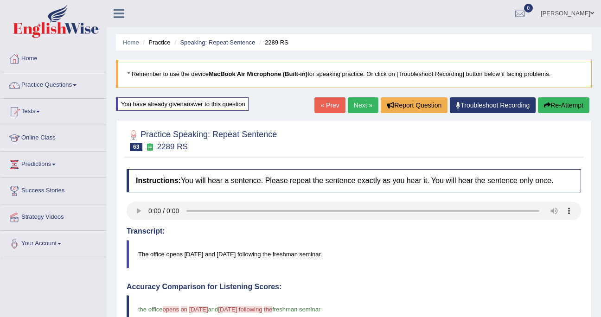
click at [361, 111] on link "Next »" at bounding box center [363, 105] width 31 height 16
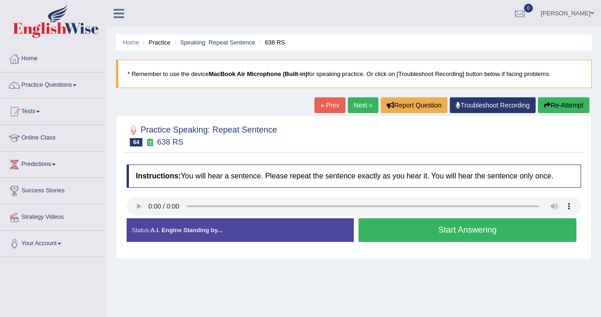
click at [417, 233] on button "Start Answering" at bounding box center [468, 231] width 218 height 24
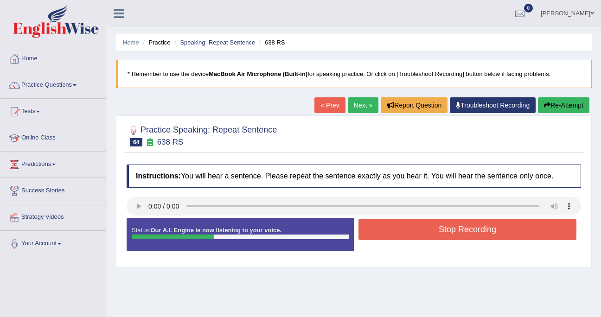
click at [417, 233] on button "Stop Recording" at bounding box center [468, 229] width 218 height 21
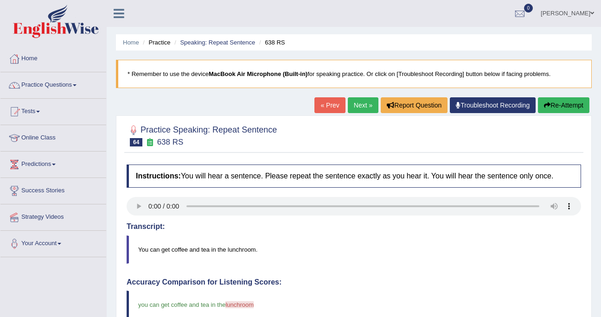
click at [353, 106] on link "Next »" at bounding box center [363, 105] width 31 height 16
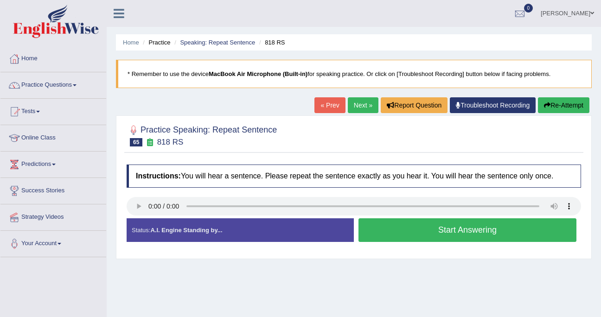
click at [401, 233] on button "Start Answering" at bounding box center [468, 231] width 218 height 24
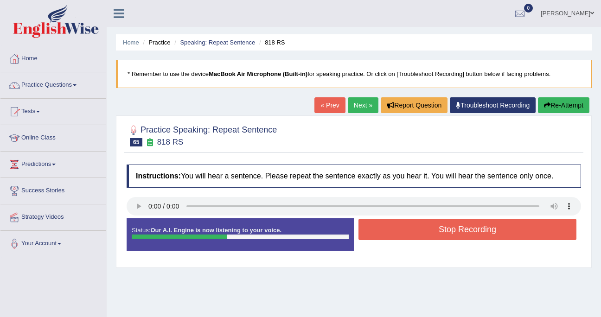
click at [401, 233] on button "Stop Recording" at bounding box center [468, 229] width 218 height 21
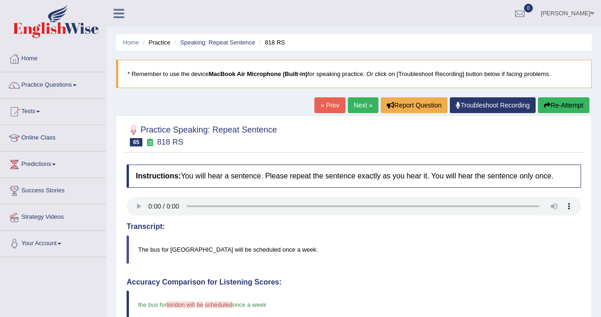
click at [361, 108] on link "Next »" at bounding box center [363, 105] width 31 height 16
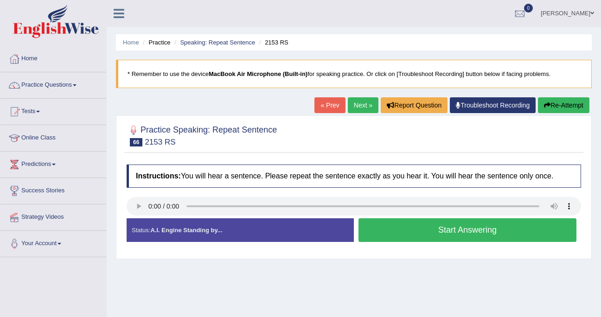
drag, startPoint x: 482, startPoint y: 229, endPoint x: 486, endPoint y: 243, distance: 14.4
click at [486, 243] on div "Start Answering" at bounding box center [467, 232] width 227 height 26
click at [489, 231] on button "Start Answering" at bounding box center [468, 231] width 218 height 24
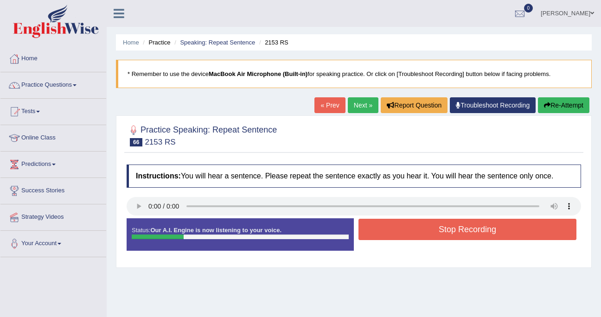
click at [489, 232] on button "Stop Recording" at bounding box center [468, 229] width 218 height 21
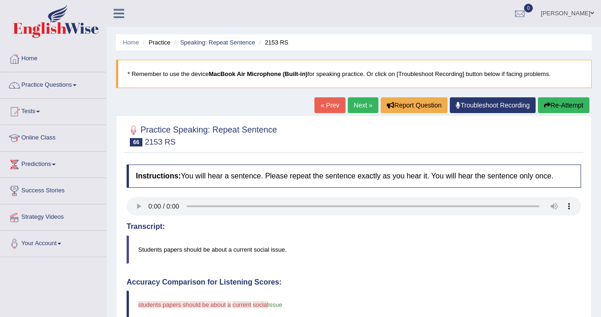
click at [359, 104] on link "Next »" at bounding box center [363, 105] width 31 height 16
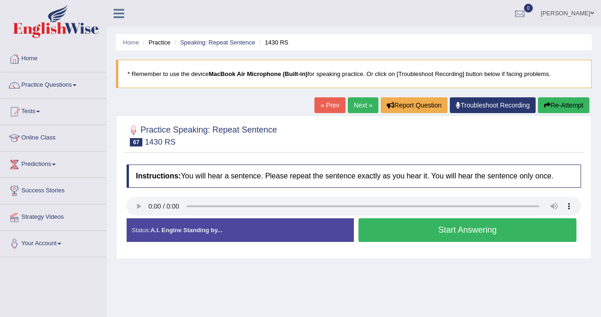
click at [447, 240] on button "Start Answering" at bounding box center [468, 231] width 218 height 24
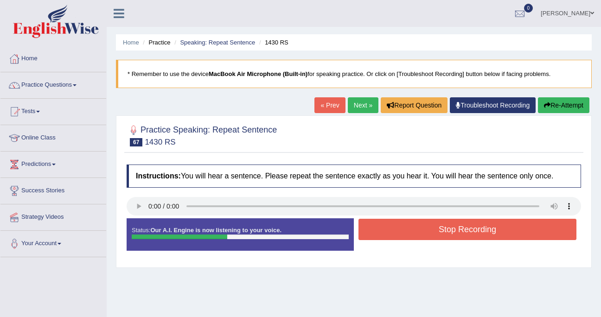
click at [452, 232] on button "Stop Recording" at bounding box center [468, 229] width 218 height 21
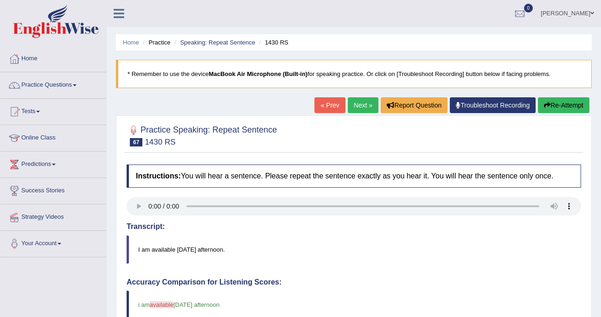
click at [357, 103] on link "Next »" at bounding box center [363, 105] width 31 height 16
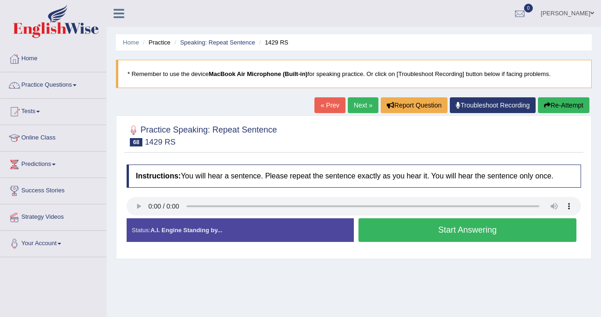
click at [246, 229] on div "Status: A.I. Engine Standing by..." at bounding box center [240, 231] width 227 height 24
drag, startPoint x: 455, startPoint y: 231, endPoint x: 460, endPoint y: 235, distance: 6.6
click at [460, 235] on button "Start Answering" at bounding box center [468, 231] width 218 height 24
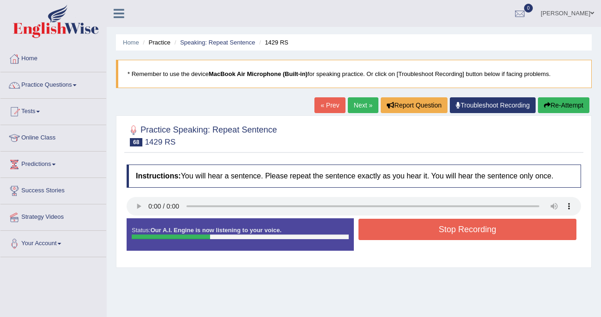
click at [460, 235] on button "Stop Recording" at bounding box center [468, 229] width 218 height 21
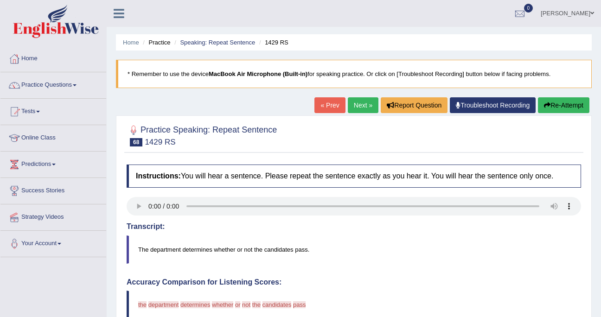
scroll to position [6, 0]
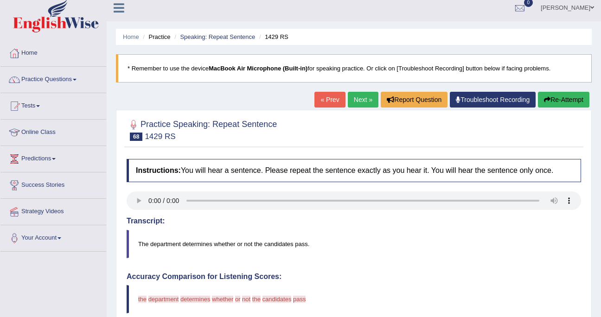
click at [348, 102] on link "Next »" at bounding box center [363, 100] width 31 height 16
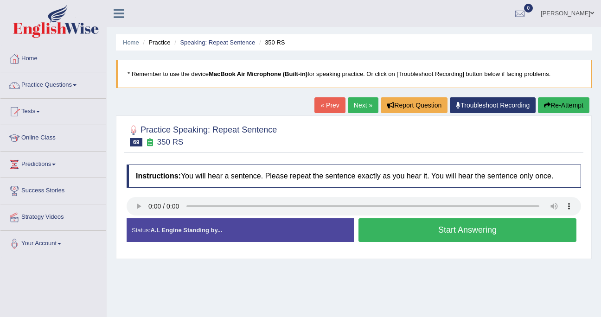
click at [503, 234] on button "Start Answering" at bounding box center [468, 231] width 218 height 24
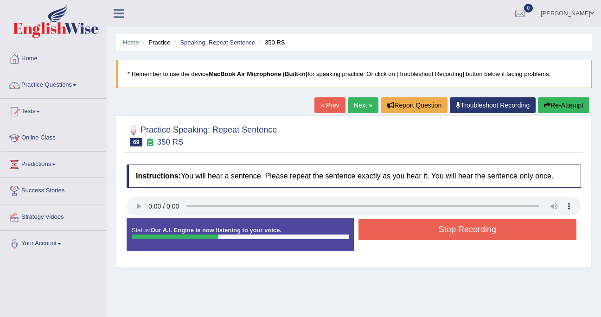
click at [503, 234] on button "Stop Recording" at bounding box center [468, 229] width 218 height 21
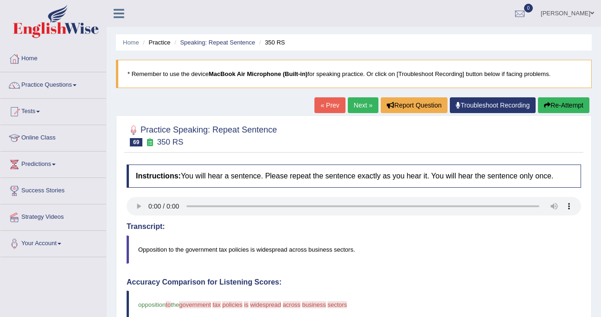
click at [362, 109] on link "Next »" at bounding box center [363, 105] width 31 height 16
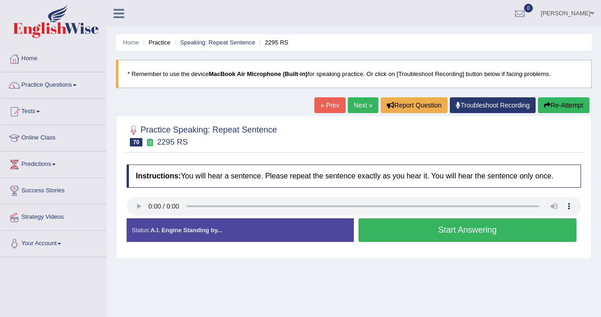
click at [461, 242] on button "Start Answering" at bounding box center [468, 231] width 218 height 24
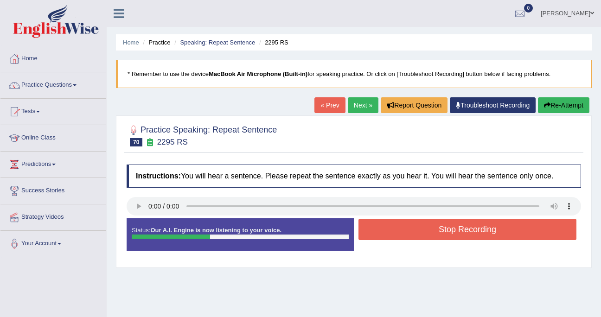
click at [471, 232] on button "Stop Recording" at bounding box center [468, 229] width 218 height 21
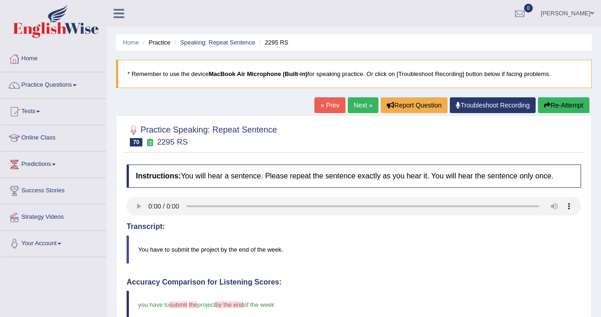
click at [353, 110] on link "Next »" at bounding box center [363, 105] width 31 height 16
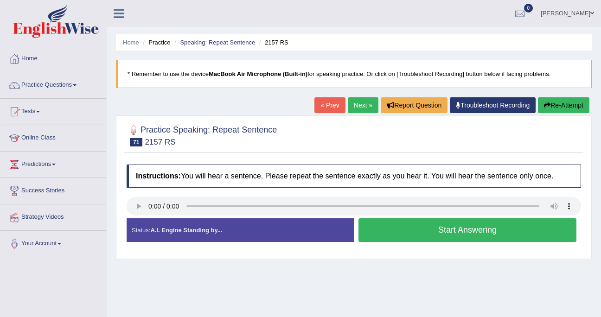
click at [417, 223] on button "Start Answering" at bounding box center [468, 231] width 218 height 24
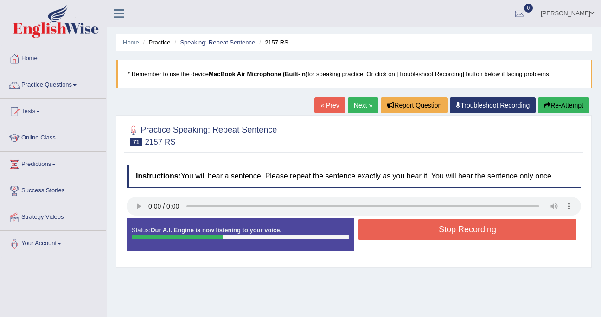
click at [424, 232] on button "Stop Recording" at bounding box center [468, 229] width 218 height 21
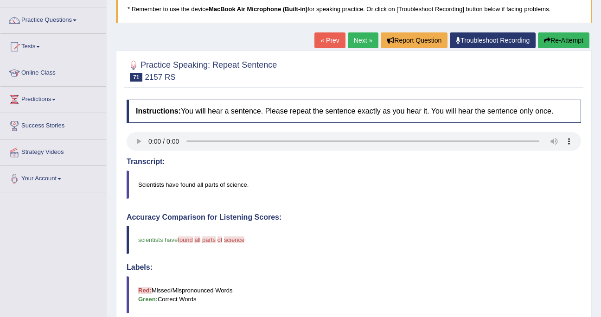
scroll to position [68, 0]
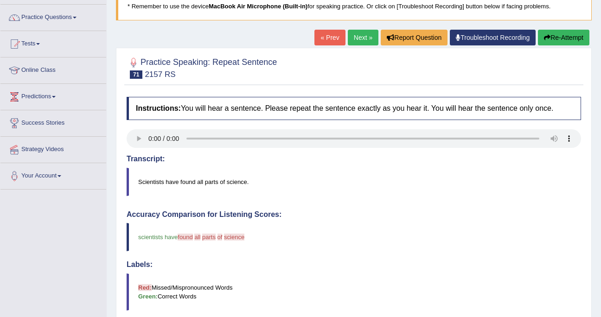
drag, startPoint x: 559, startPoint y: 39, endPoint x: 497, endPoint y: 178, distance: 152.1
click at [497, 178] on div "Home Practice Speaking: Repeat Sentence 2157 RS * Remember to use the device Ma…" at bounding box center [354, 234] width 495 height 604
click at [363, 34] on link "Next »" at bounding box center [363, 38] width 31 height 16
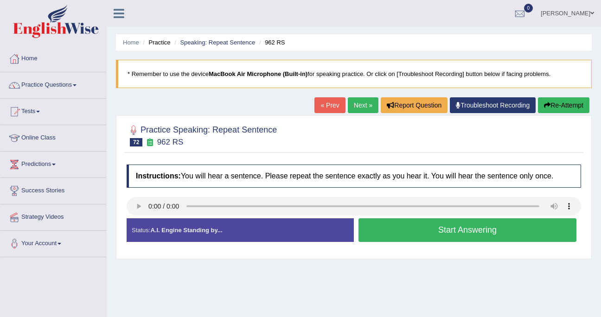
drag, startPoint x: 427, startPoint y: 235, endPoint x: 432, endPoint y: 237, distance: 5.0
click at [432, 237] on button "Start Answering" at bounding box center [468, 231] width 218 height 24
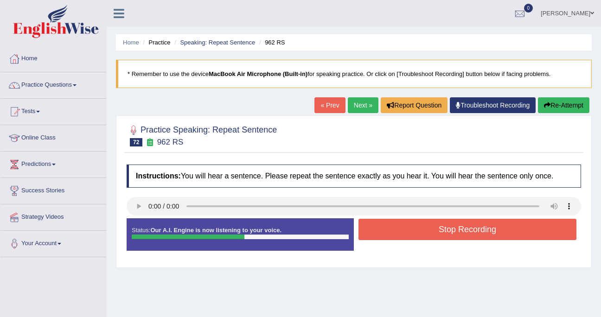
click at [432, 237] on button "Stop Recording" at bounding box center [468, 229] width 218 height 21
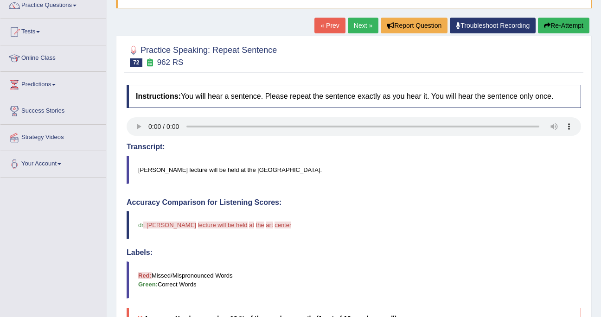
scroll to position [76, 0]
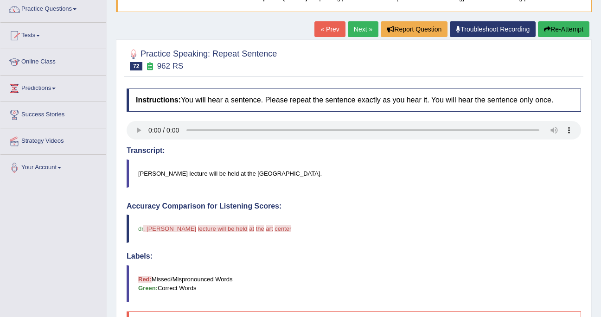
click at [558, 29] on button "Re-Attempt" at bounding box center [563, 29] width 51 height 16
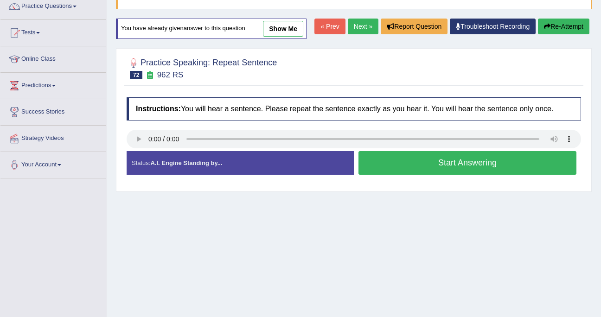
click at [411, 175] on button "Start Answering" at bounding box center [468, 163] width 218 height 24
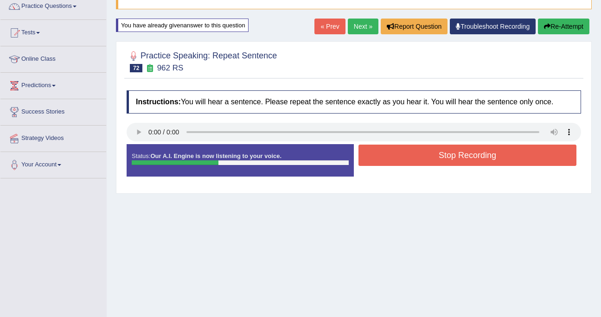
click at [444, 154] on button "Stop Recording" at bounding box center [468, 155] width 218 height 21
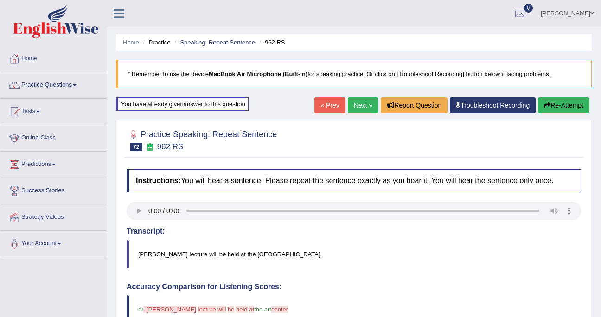
click at [350, 100] on link "Next »" at bounding box center [363, 105] width 31 height 16
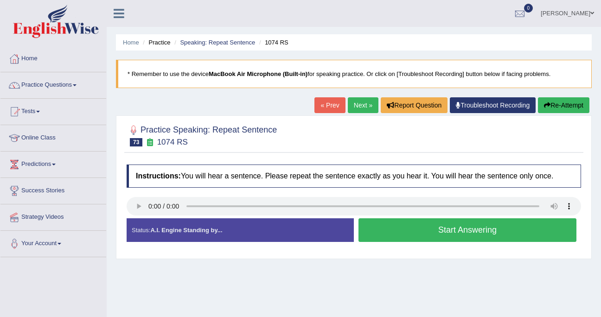
click at [376, 231] on button "Start Answering" at bounding box center [468, 231] width 218 height 24
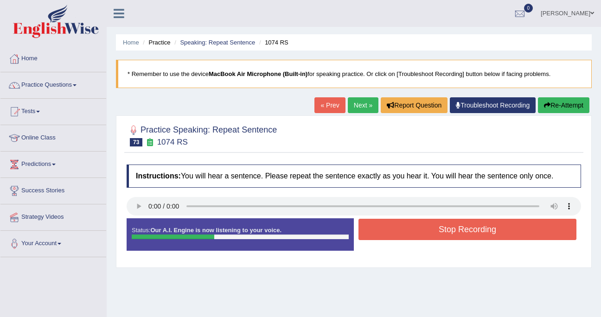
click at [376, 231] on button "Stop Recording" at bounding box center [468, 229] width 218 height 21
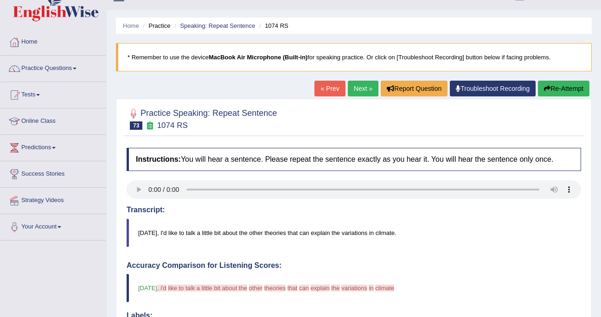
scroll to position [13, 0]
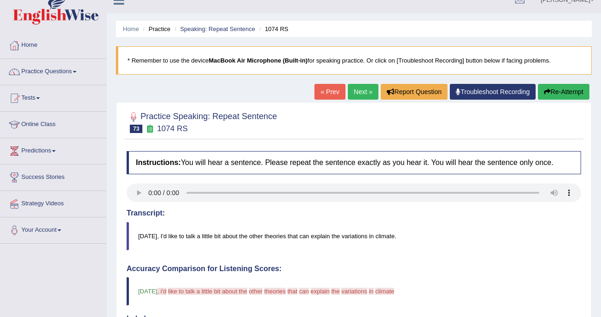
click at [549, 90] on button "Re-Attempt" at bounding box center [563, 92] width 51 height 16
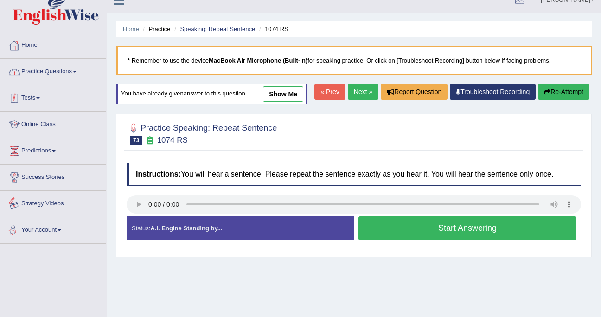
click at [54, 45] on link "Home" at bounding box center [53, 43] width 106 height 23
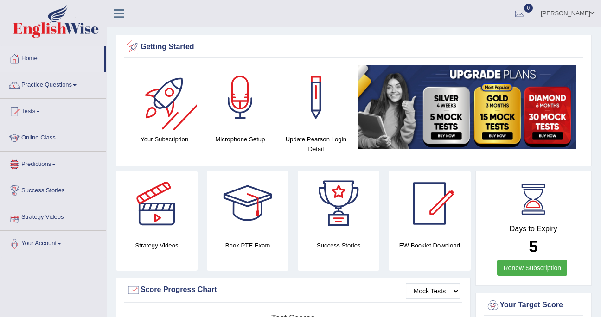
click at [64, 80] on link "Practice Questions" at bounding box center [53, 83] width 106 height 23
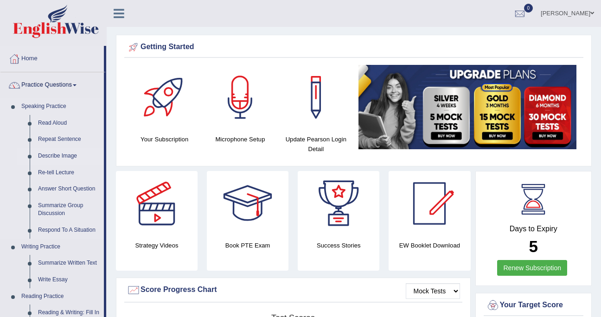
click at [51, 158] on link "Describe Image" at bounding box center [69, 156] width 70 height 17
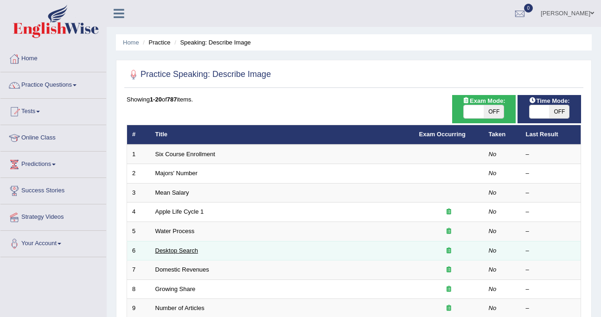
click at [184, 251] on link "Desktop Search" at bounding box center [176, 250] width 43 height 7
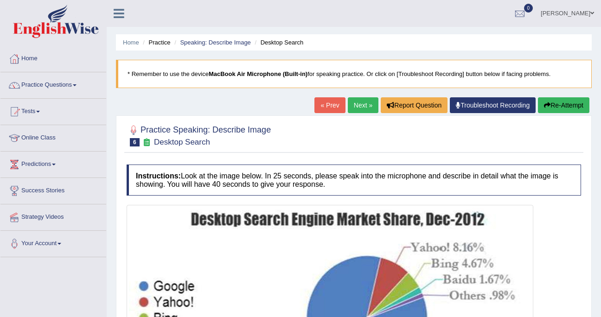
scroll to position [170, 0]
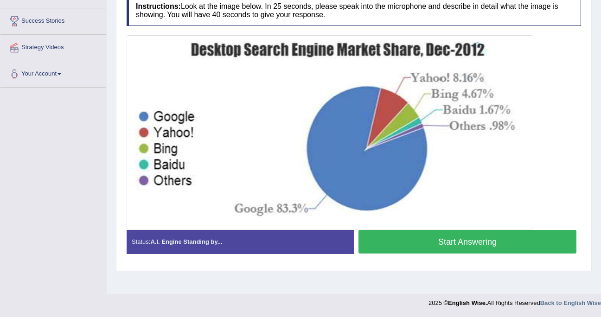
click at [492, 240] on button "Start Answering" at bounding box center [468, 242] width 218 height 24
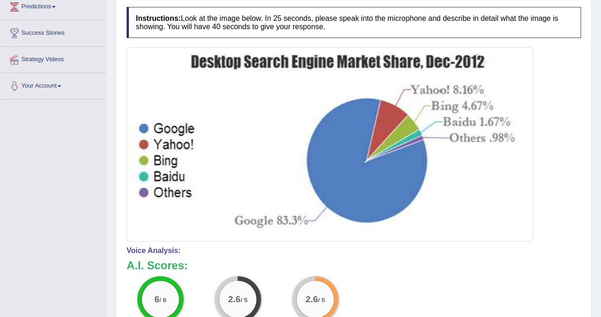
scroll to position [0, 0]
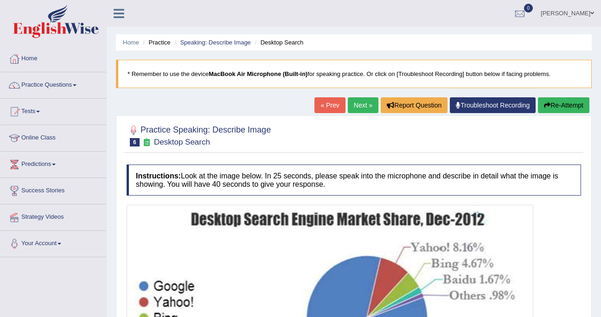
click at [356, 103] on link "Next »" at bounding box center [363, 105] width 31 height 16
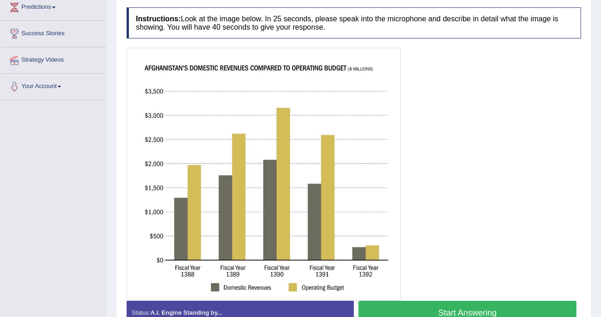
scroll to position [157, 0]
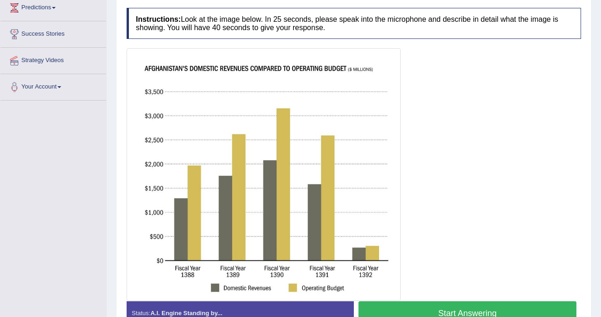
click at [424, 308] on button "Start Answering" at bounding box center [468, 314] width 218 height 24
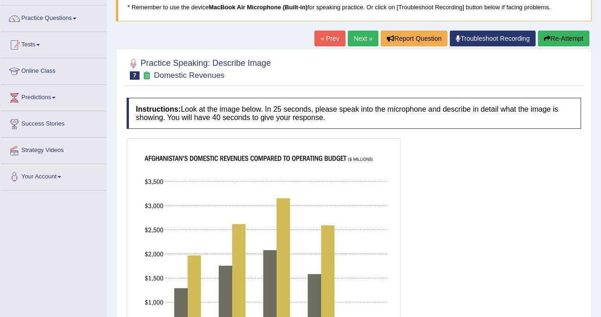
scroll to position [15, 0]
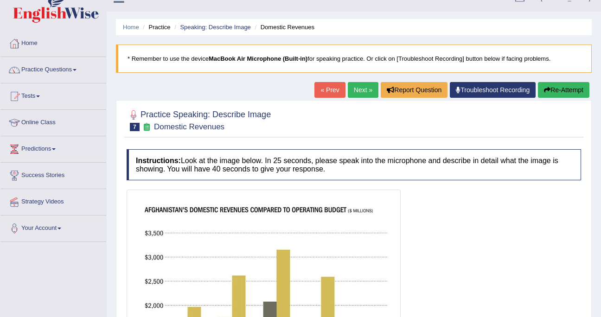
click at [574, 94] on button "Re-Attempt" at bounding box center [563, 90] width 51 height 16
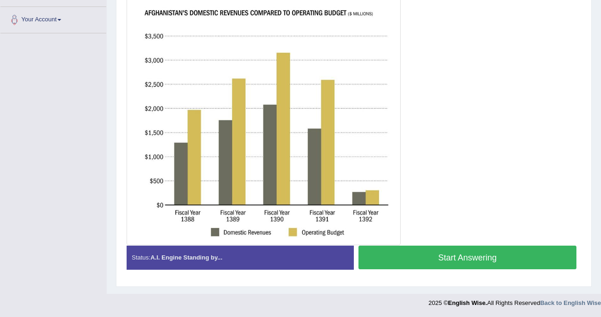
scroll to position [242, 0]
click at [483, 261] on button "Start Answering" at bounding box center [468, 258] width 218 height 24
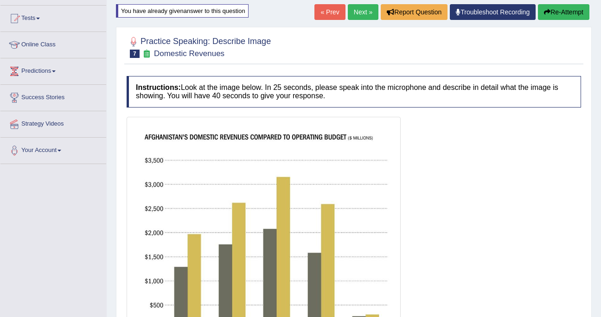
scroll to position [87, 0]
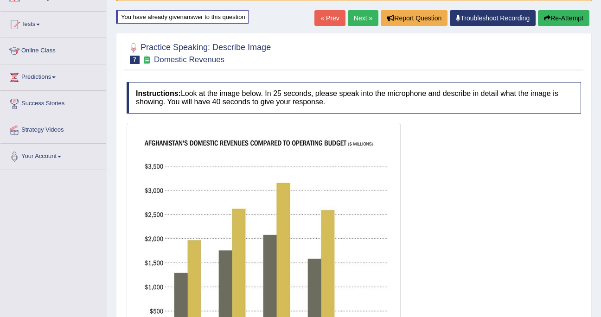
click at [560, 18] on button "Re-Attempt" at bounding box center [563, 18] width 51 height 16
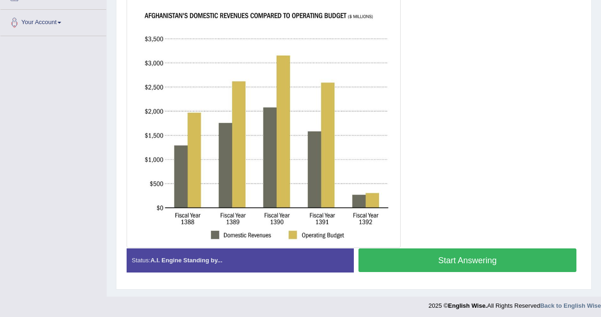
click at [469, 272] on button "Start Answering" at bounding box center [468, 261] width 218 height 24
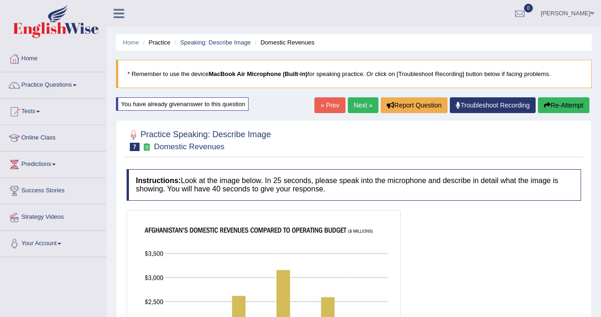
click at [360, 104] on link "Next »" at bounding box center [363, 105] width 31 height 16
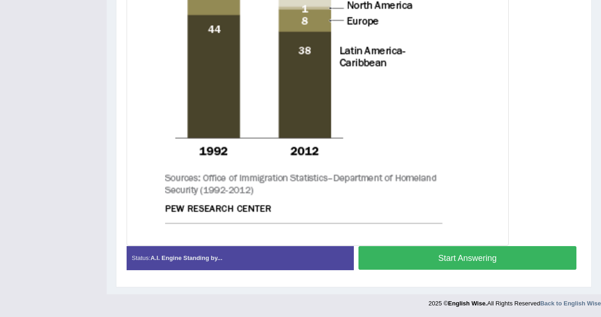
scroll to position [454, 0]
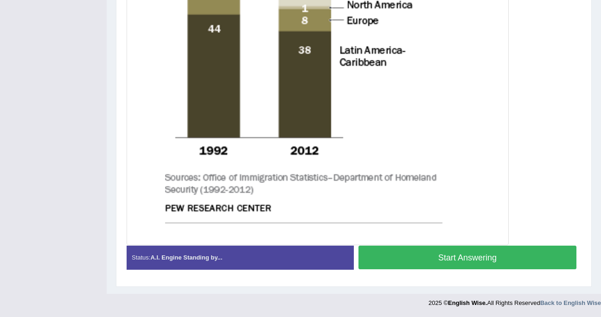
click at [508, 252] on button "Start Answering" at bounding box center [468, 258] width 218 height 24
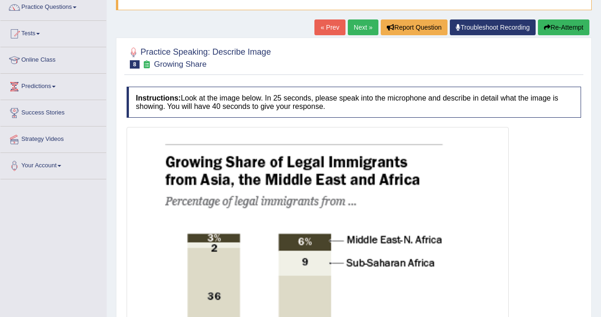
scroll to position [37, 0]
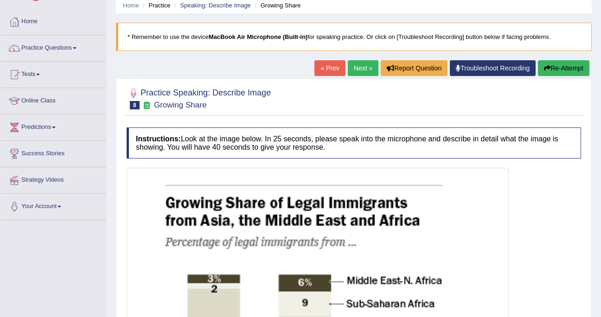
click at [364, 68] on link "Next »" at bounding box center [363, 68] width 31 height 16
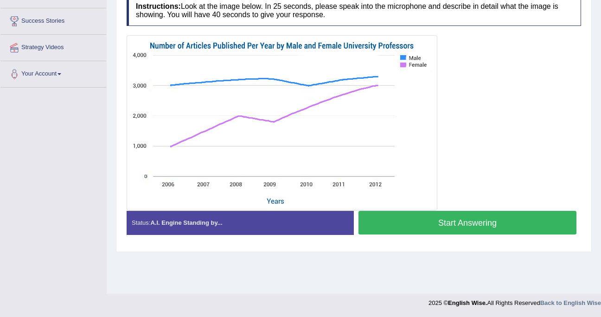
click at [470, 220] on button "Start Answering" at bounding box center [468, 223] width 218 height 24
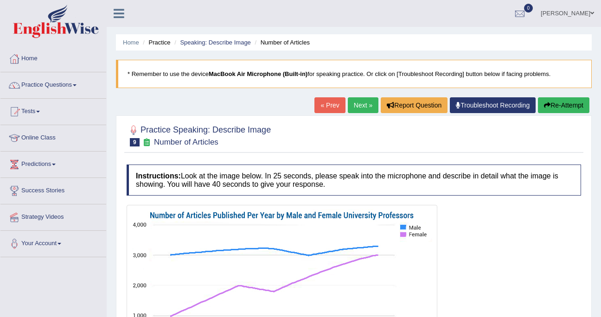
click at [359, 103] on link "Next »" at bounding box center [363, 105] width 31 height 16
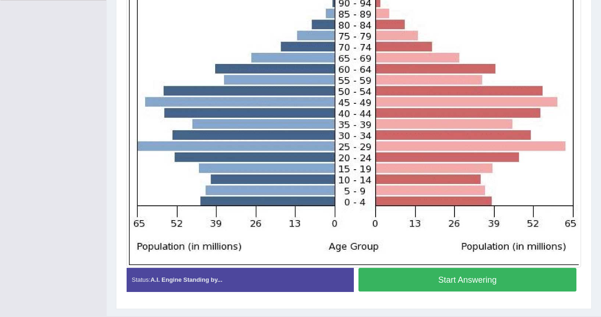
scroll to position [261, 0]
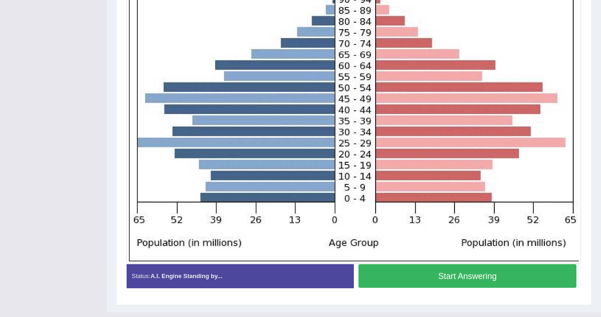
click at [479, 280] on button "Start Answering" at bounding box center [468, 276] width 218 height 24
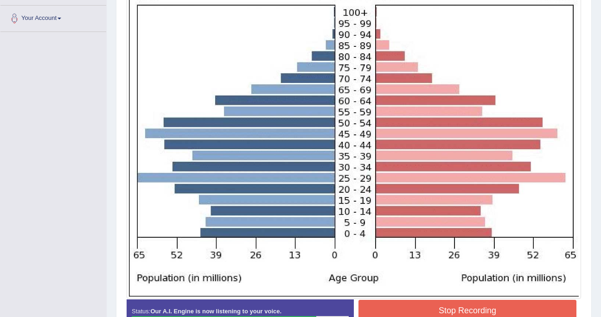
scroll to position [232, 0]
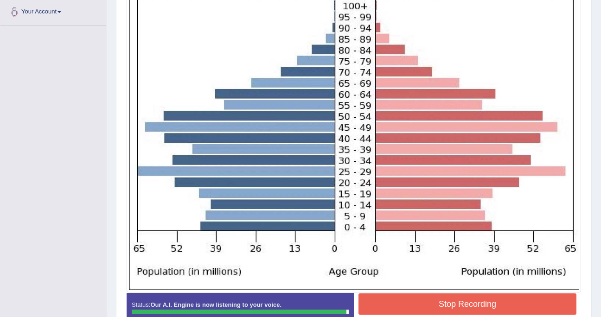
click at [486, 303] on button "Stop Recording" at bounding box center [468, 304] width 218 height 21
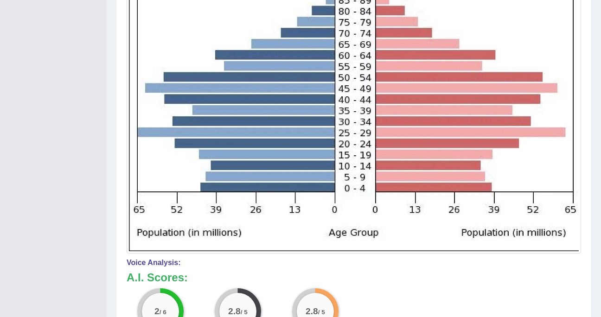
scroll to position [0, 0]
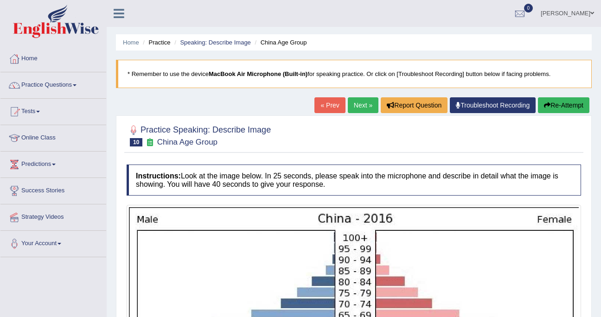
click at [566, 100] on button "Re-Attempt" at bounding box center [563, 105] width 51 height 16
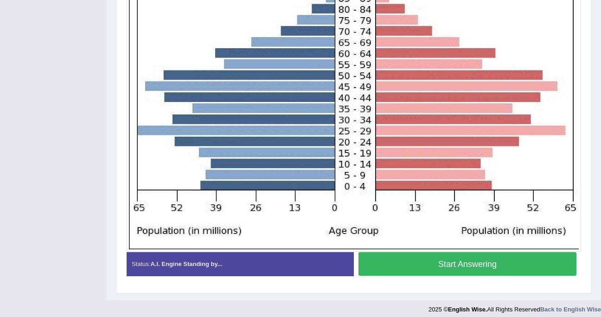
scroll to position [283, 0]
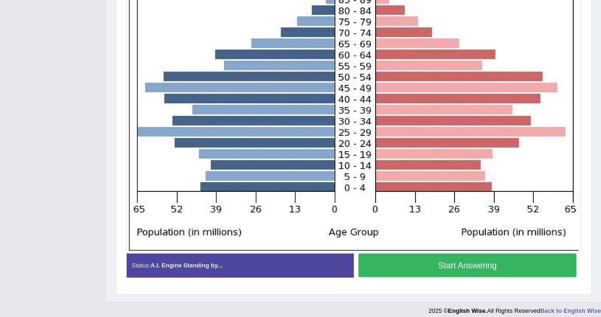
click at [450, 277] on button "Start Answering" at bounding box center [468, 266] width 218 height 24
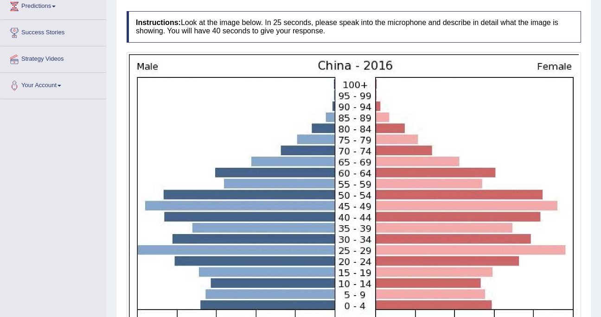
scroll to position [0, 0]
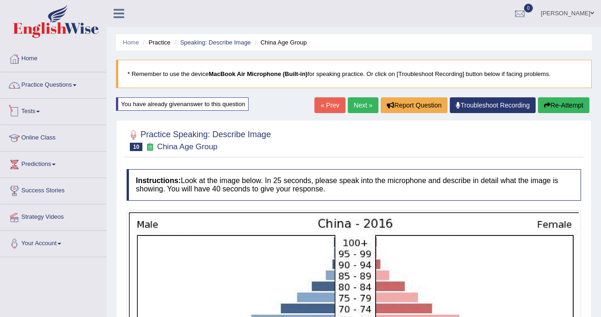
click at [38, 88] on link "Practice Questions" at bounding box center [53, 83] width 106 height 23
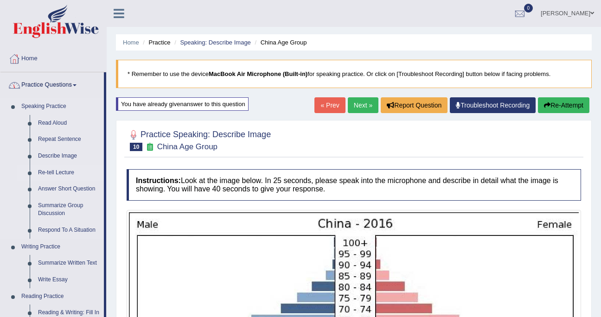
click at [49, 174] on link "Re-tell Lecture" at bounding box center [69, 173] width 70 height 17
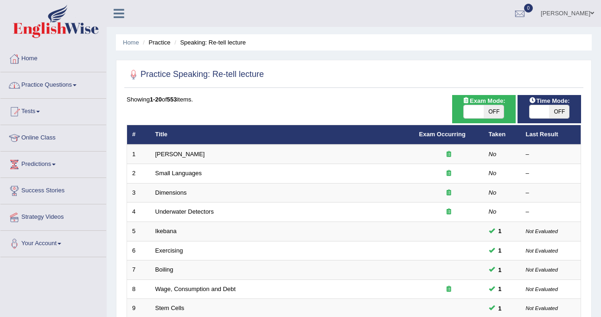
click at [50, 83] on link "Practice Questions" at bounding box center [53, 83] width 106 height 23
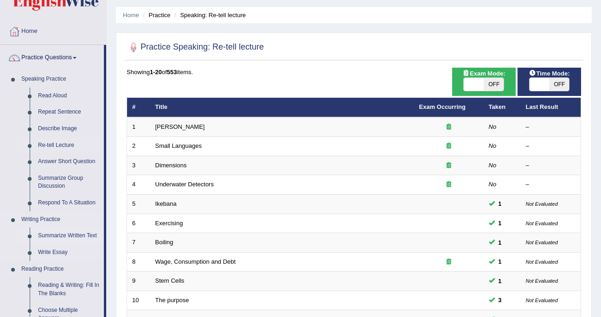
scroll to position [29, 0]
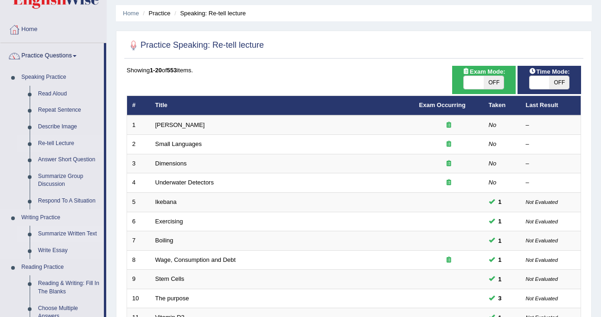
click at [52, 241] on link "Summarize Written Text" at bounding box center [69, 234] width 70 height 17
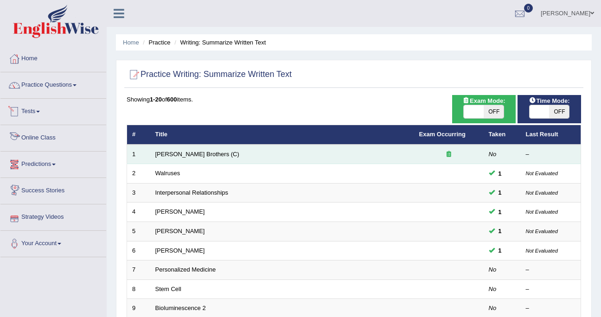
click at [169, 147] on td "Wright Brothers (C)" at bounding box center [282, 154] width 264 height 19
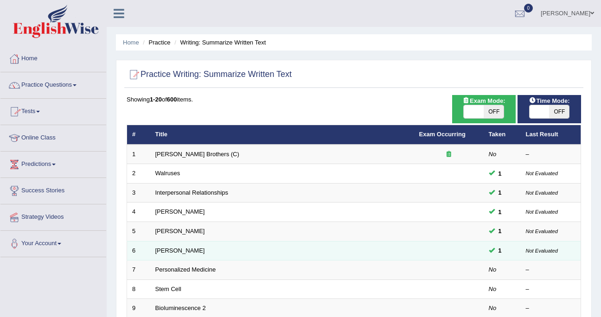
click at [179, 260] on td "Elizabeth Blackwell" at bounding box center [282, 250] width 264 height 19
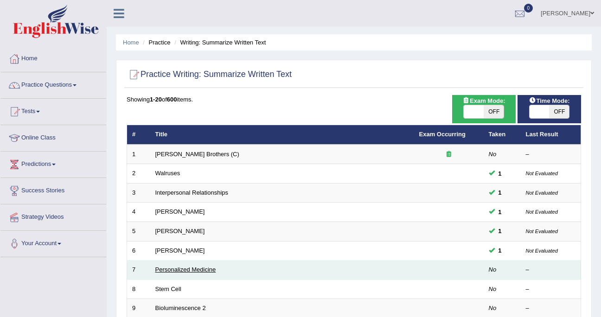
click at [175, 269] on link "Personalized Medicine" at bounding box center [185, 269] width 61 height 7
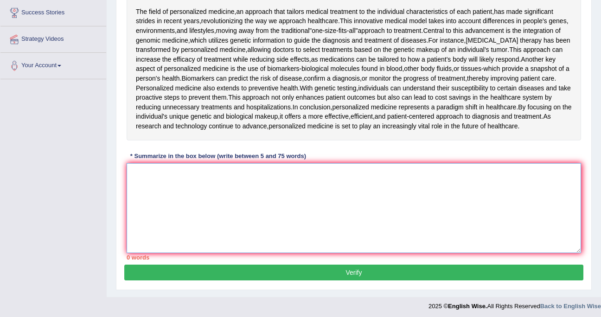
click at [196, 227] on textarea at bounding box center [354, 208] width 455 height 90
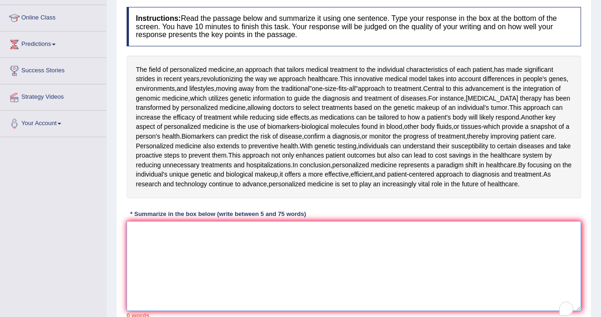
scroll to position [95, 0]
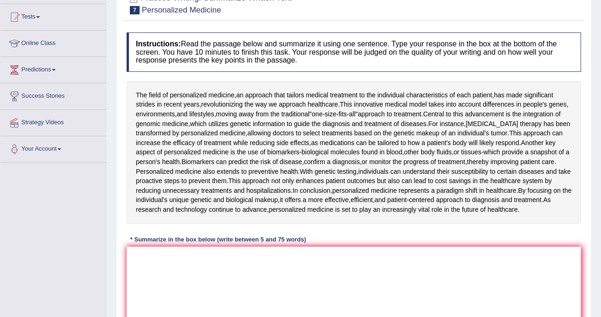
click at [293, 237] on div "Instructions: Read the passage below and summarize it using one sentence. Type …" at bounding box center [353, 188] width 459 height 321
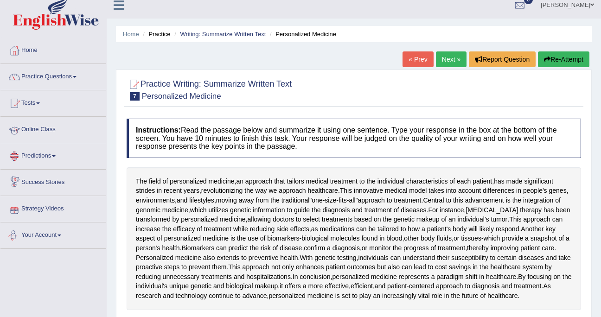
scroll to position [0, 0]
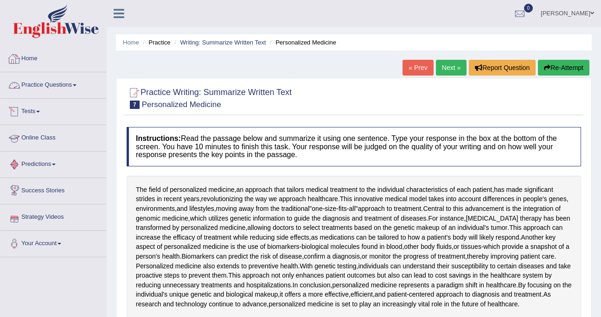
click at [48, 58] on link "Home" at bounding box center [53, 57] width 106 height 23
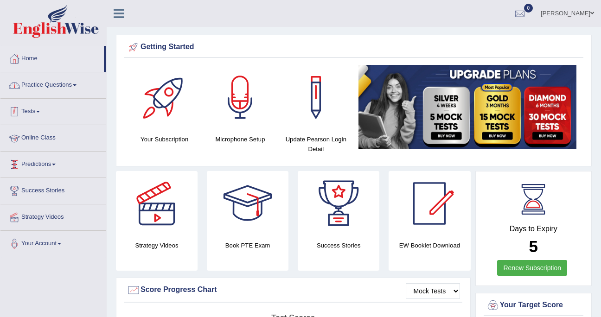
click at [51, 86] on link "Practice Questions" at bounding box center [53, 83] width 106 height 23
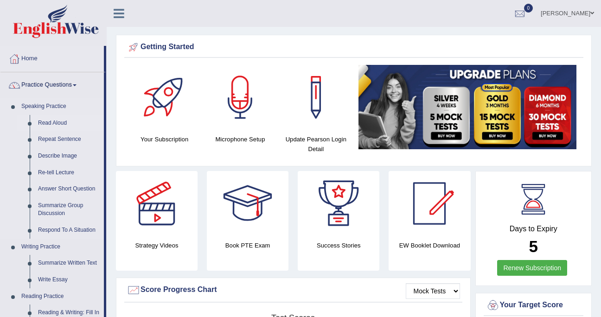
click at [56, 121] on link "Read Aloud" at bounding box center [69, 123] width 70 height 17
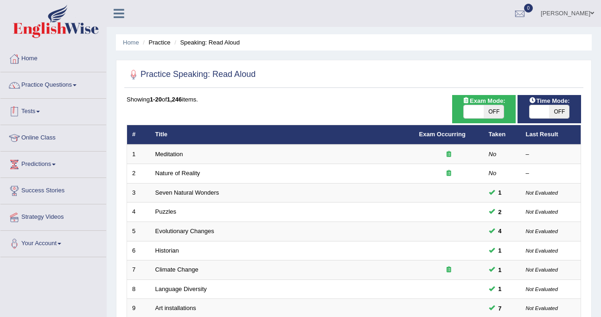
scroll to position [297, 0]
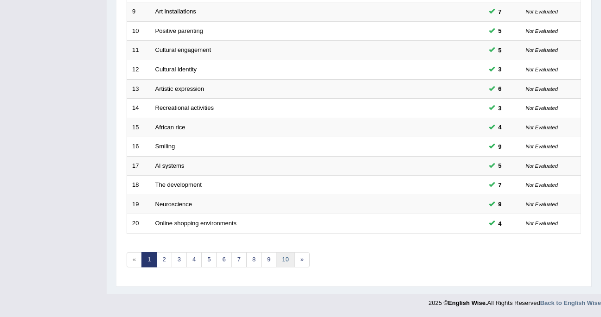
click at [284, 263] on link "10" at bounding box center [285, 259] width 19 height 15
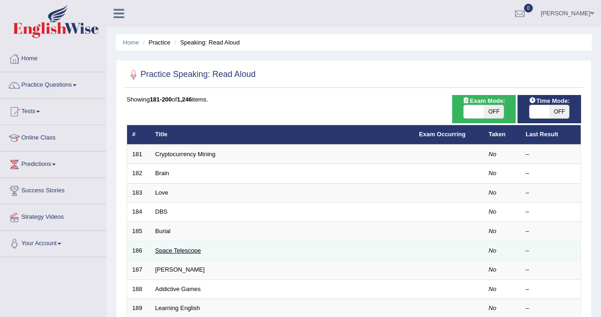
click at [179, 250] on link "Space Telescope" at bounding box center [178, 250] width 46 height 7
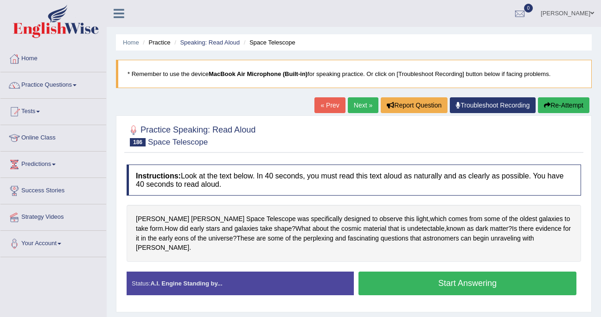
click at [447, 273] on button "Start Answering" at bounding box center [468, 284] width 218 height 24
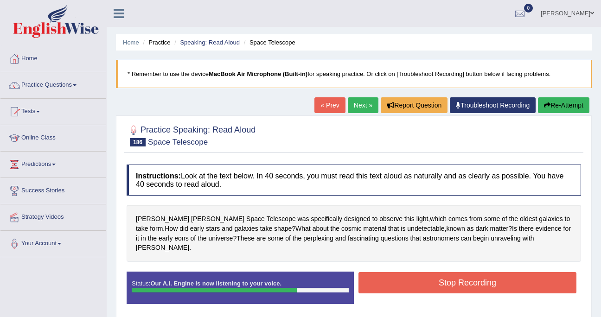
click at [447, 272] on button "Stop Recording" at bounding box center [468, 282] width 218 height 21
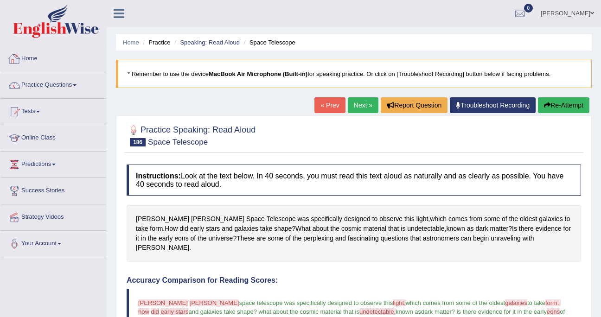
click at [23, 56] on link "Home" at bounding box center [53, 57] width 106 height 23
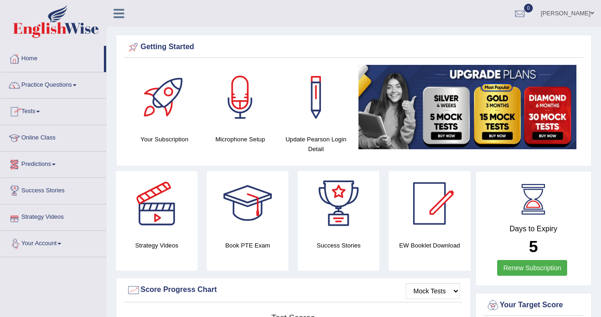
click at [34, 108] on link "Tests" at bounding box center [53, 110] width 106 height 23
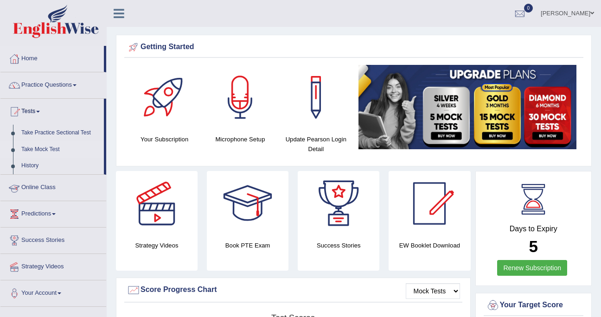
click at [49, 150] on link "Take Mock Test" at bounding box center [60, 149] width 87 height 17
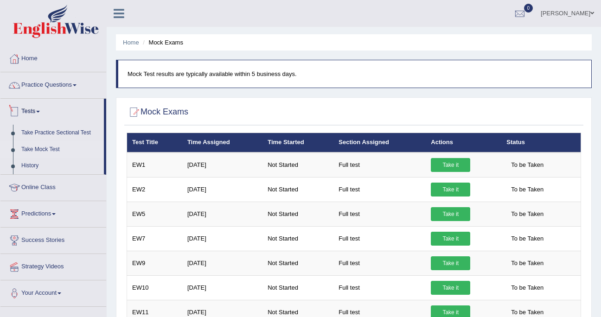
click at [43, 110] on link "Tests" at bounding box center [51, 110] width 103 height 23
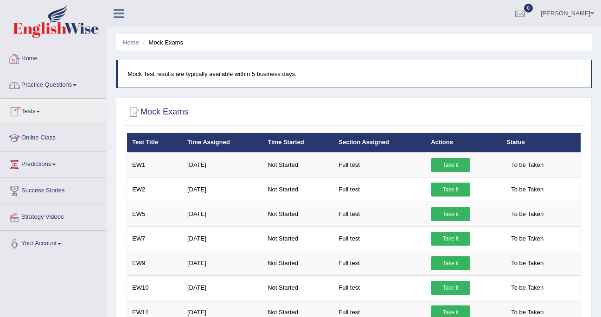
click at [39, 68] on link "Home" at bounding box center [53, 57] width 106 height 23
